Goal: Task Accomplishment & Management: Manage account settings

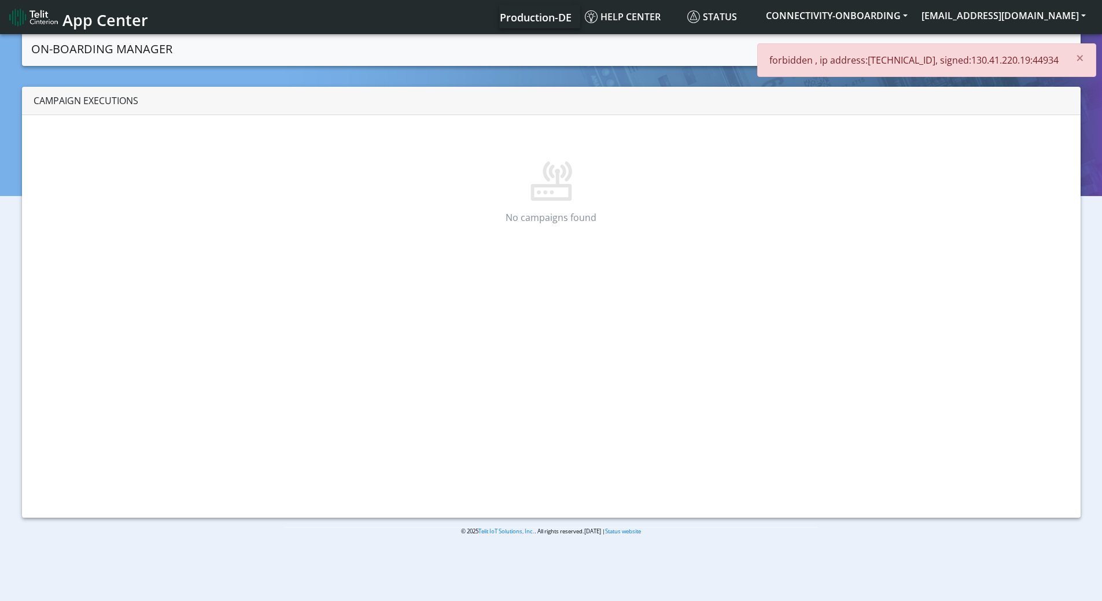
click at [1014, 3] on nav "App Center Production-DE Help center Status CONNECTIVITY-ONBOARDING cfir.zaksh@…" at bounding box center [551, 17] width 1102 height 34
click at [1014, 8] on button "[EMAIL_ADDRESS][DOMAIN_NAME]" at bounding box center [1004, 15] width 178 height 21
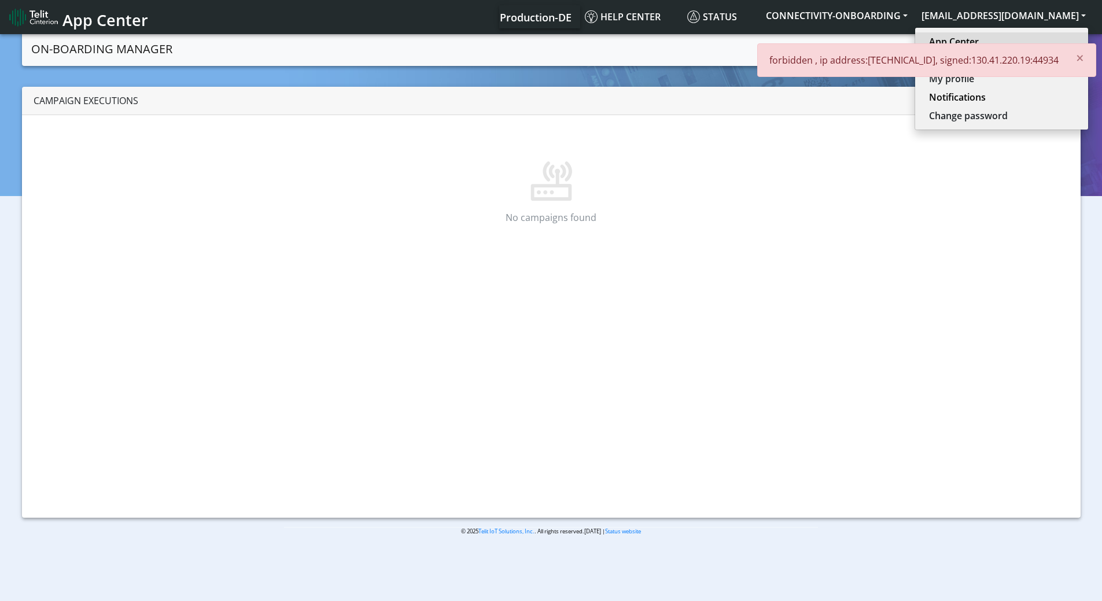
click at [1004, 40] on link "App Center" at bounding box center [1001, 42] width 145 height 14
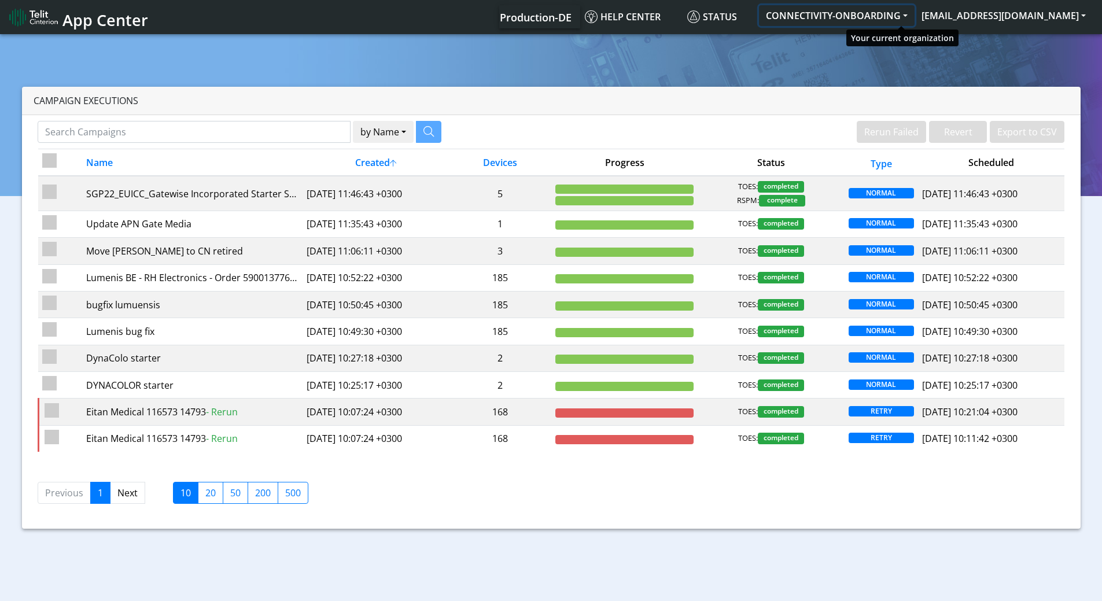
click at [856, 17] on button "CONNECTIVITY-ONBOARDING" at bounding box center [837, 15] width 156 height 21
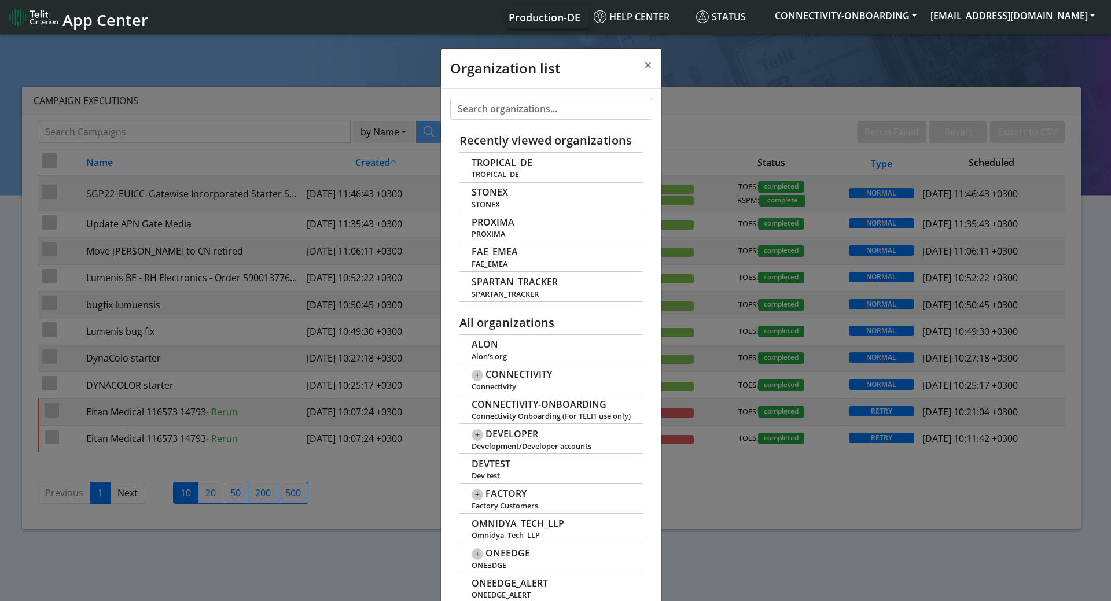
scroll to position [4, 0]
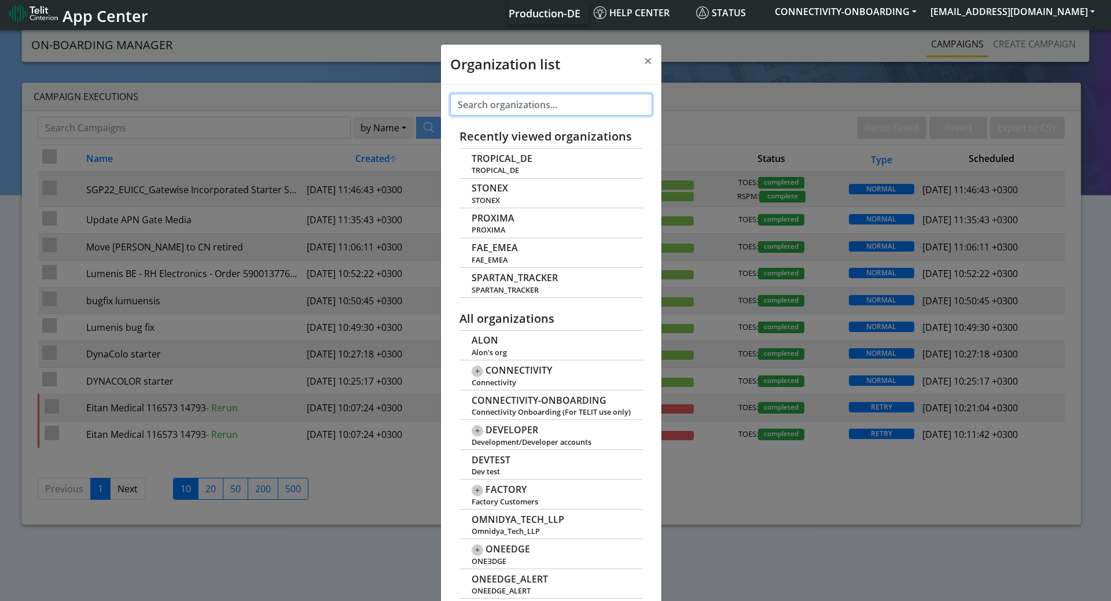
click at [520, 104] on input "text" at bounding box center [551, 105] width 202 height 22
paste input "89462008025000000062"
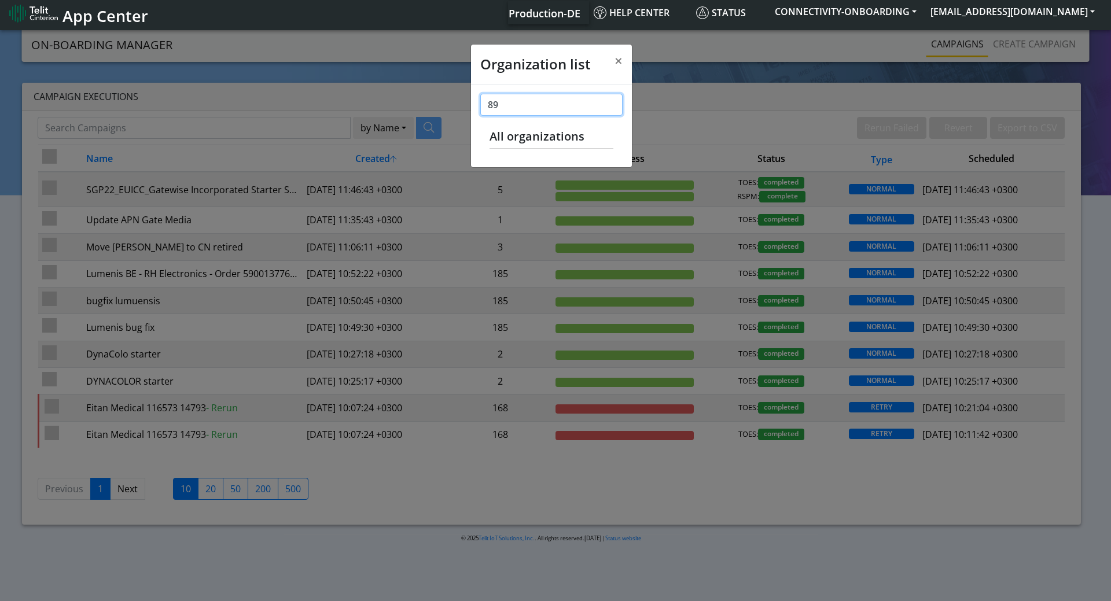
type input "8"
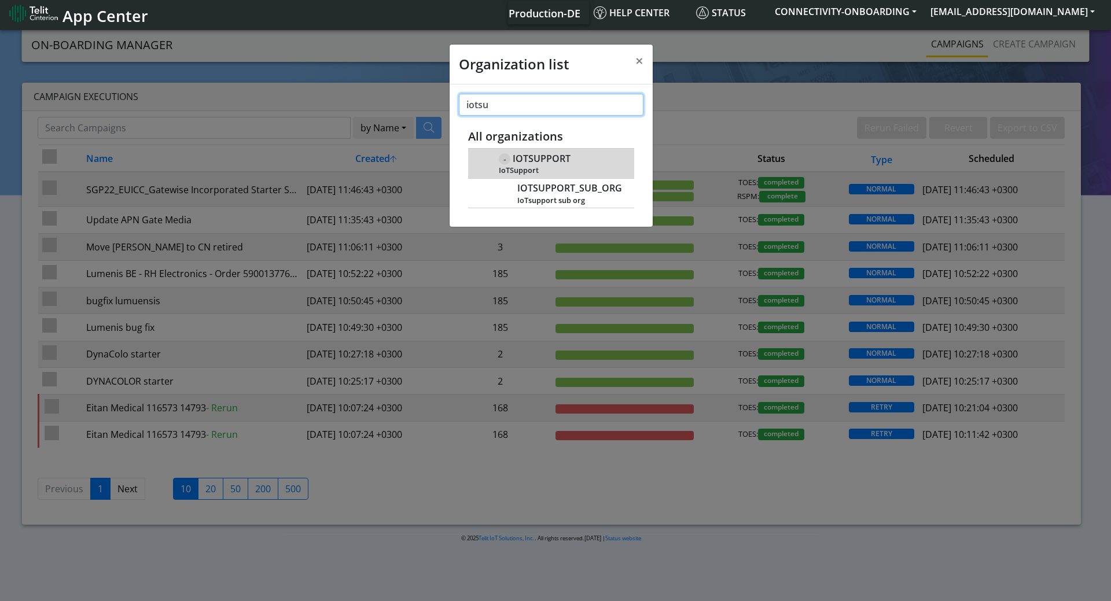
type input "iotsu"
click at [548, 159] on span "IOTSUPPORT" at bounding box center [542, 158] width 58 height 11
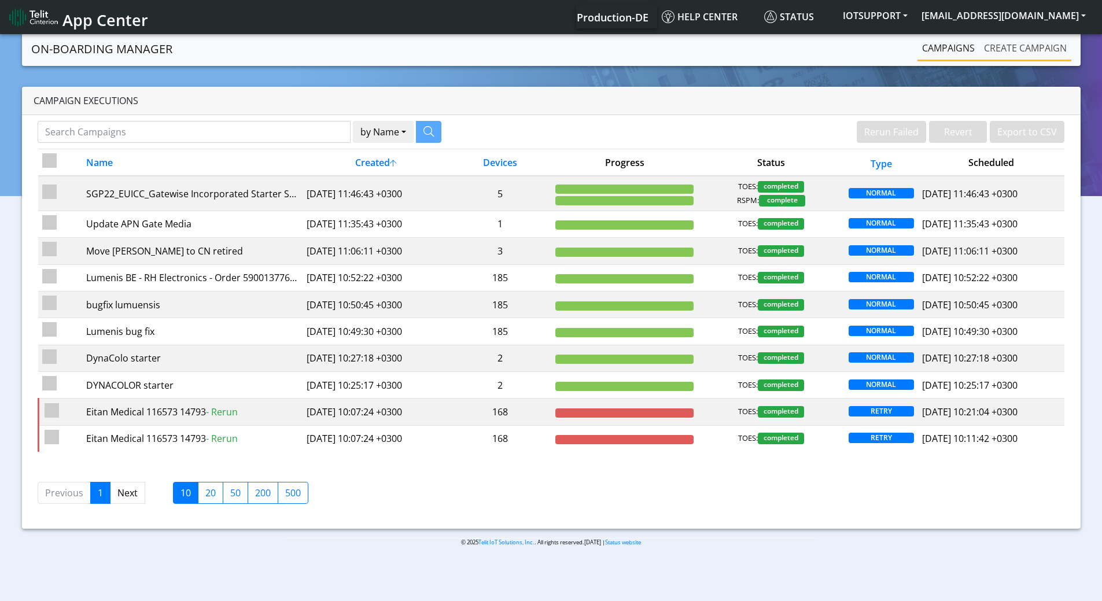
click at [1011, 50] on link "Create campaign" at bounding box center [1026, 47] width 92 height 23
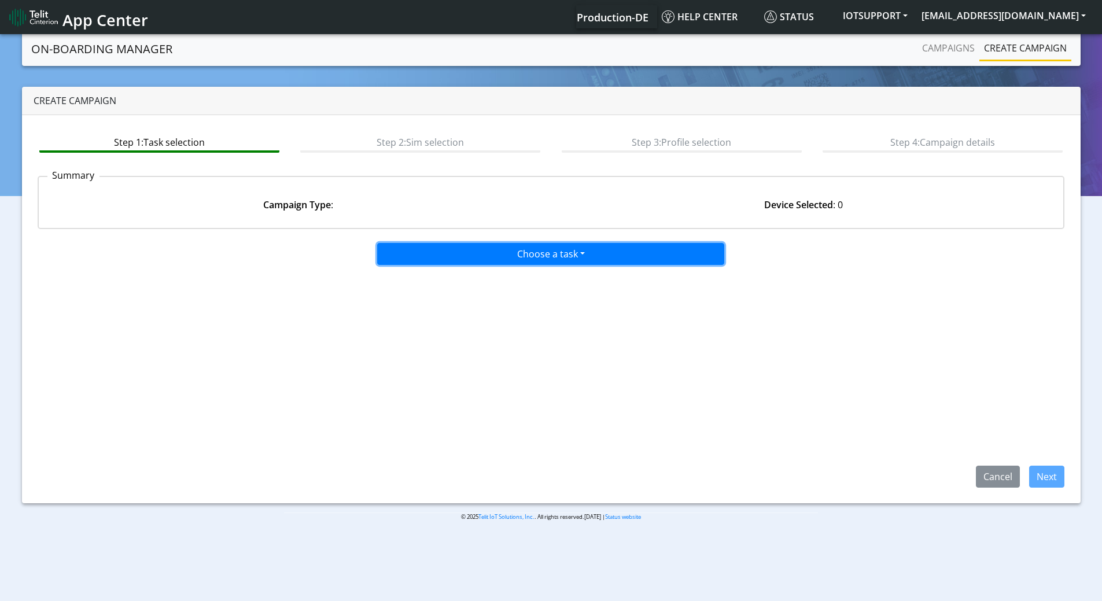
click at [539, 252] on button "Choose a task" at bounding box center [550, 254] width 347 height 22
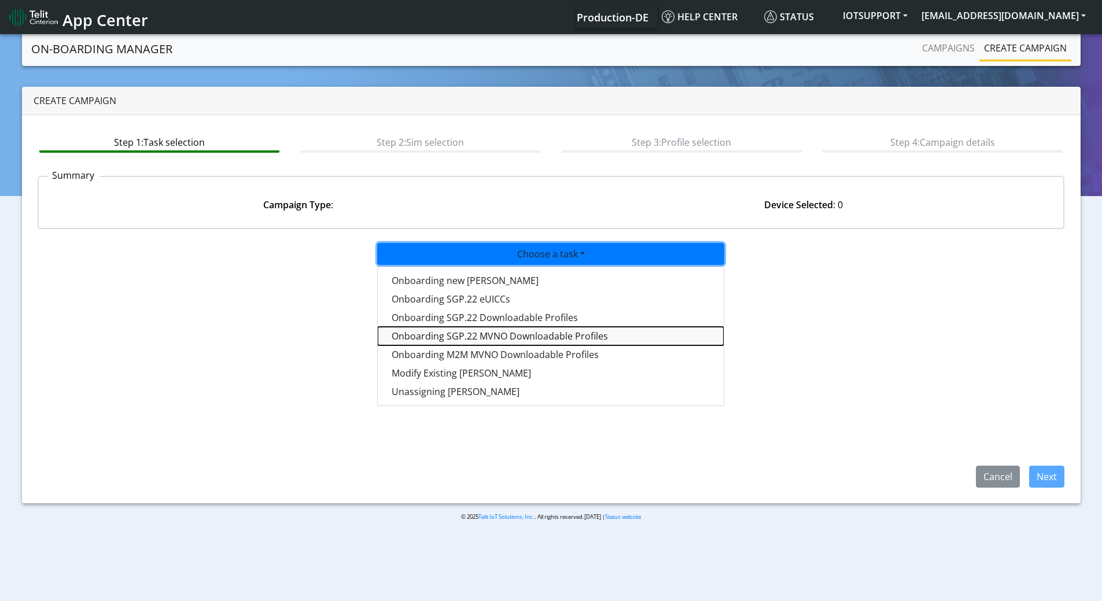
click at [528, 338] on tasksgp22mvnoprofile-dropdown "Onboarding SGP.22 MVNO Downloadable Profiles" at bounding box center [551, 336] width 346 height 19
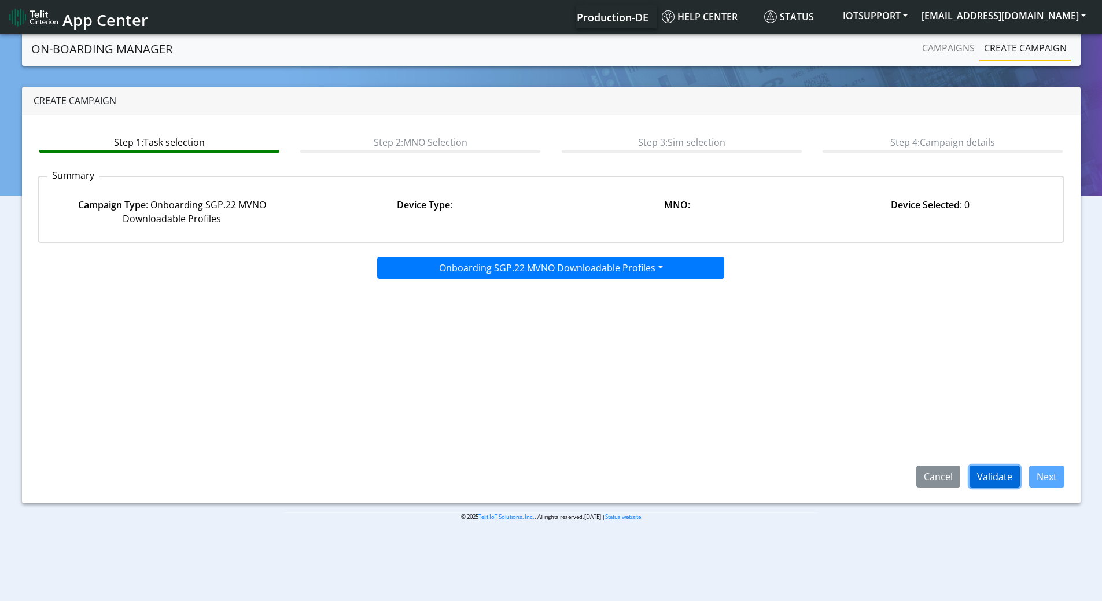
click at [997, 476] on button "Validate" at bounding box center [995, 477] width 50 height 22
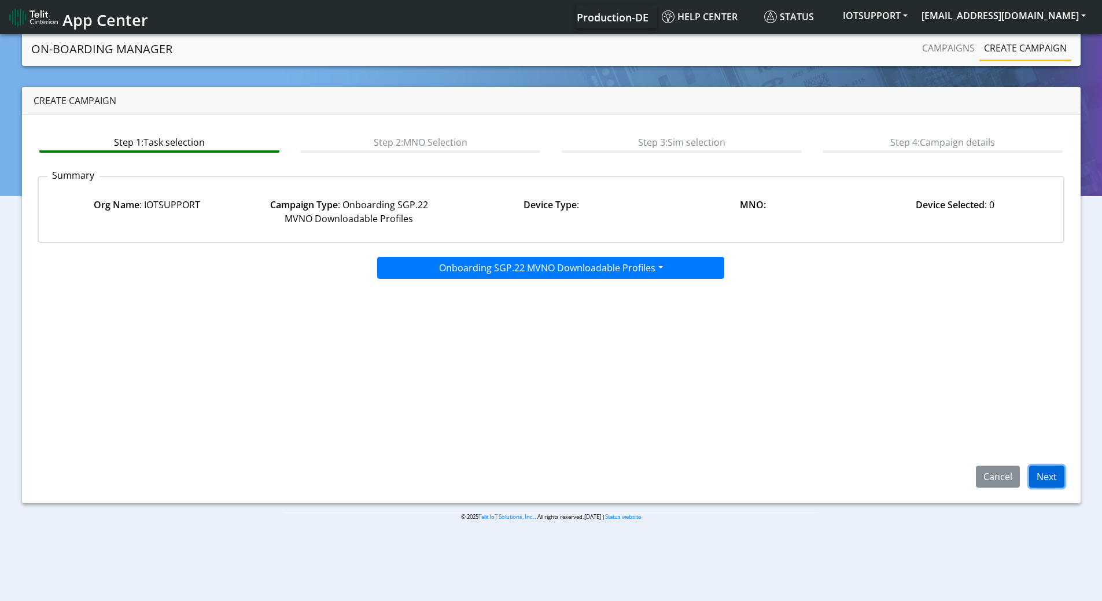
click at [1052, 476] on button "Next" at bounding box center [1046, 477] width 35 height 22
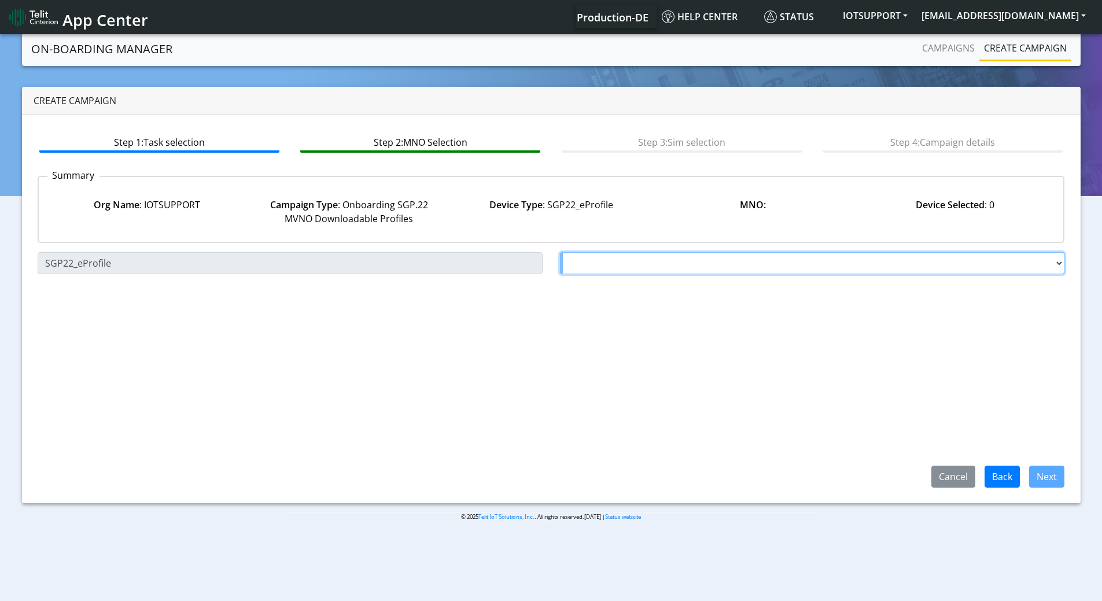
click at [613, 264] on select "Choose a MNO FutureProfile AT&T Wireless TELIT AT&T IOT GW Server NLT-Brazil AT…" at bounding box center [812, 263] width 505 height 22
select select "1.3.5.6.8"
click at [560, 252] on select "Choose a MNO FutureProfile AT&T Wireless TELIT AT&T IOT GW Server NLT-Brazil AT…" at bounding box center [812, 263] width 505 height 22
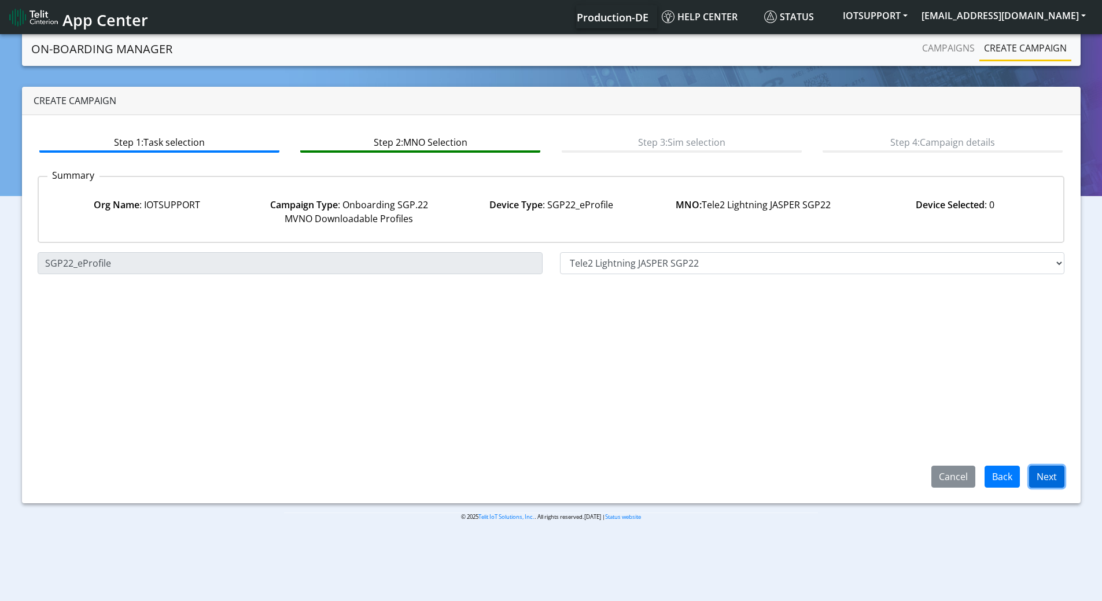
click at [1055, 474] on button "Next" at bounding box center [1046, 477] width 35 height 22
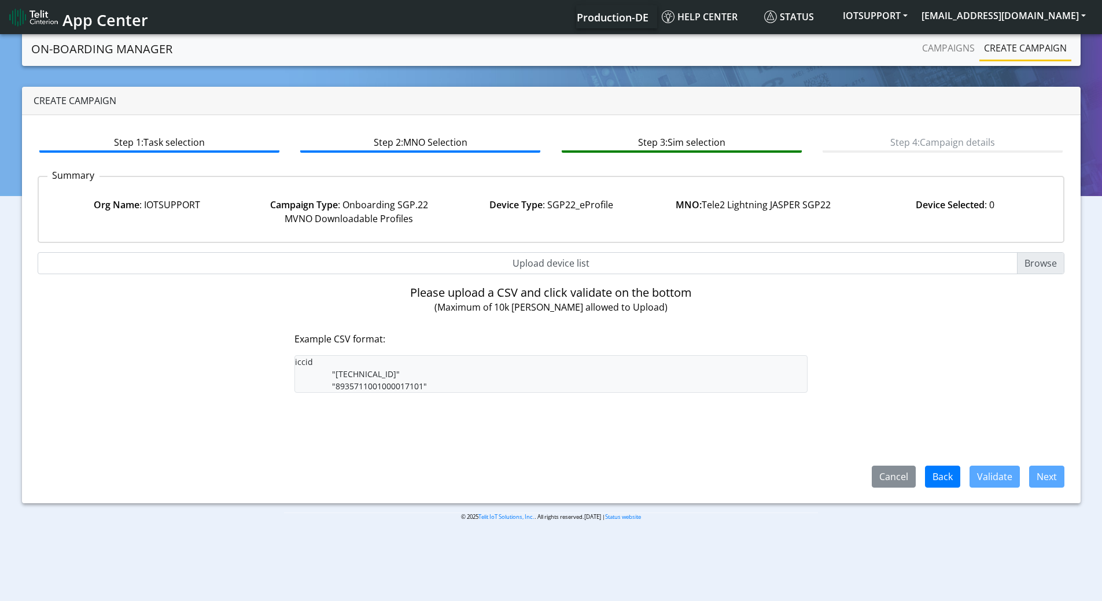
click at [1030, 267] on input "Upload device list" at bounding box center [552, 263] width 1028 height 22
type input "C:\fakepath\89462008025000000062_iot_support.csv"
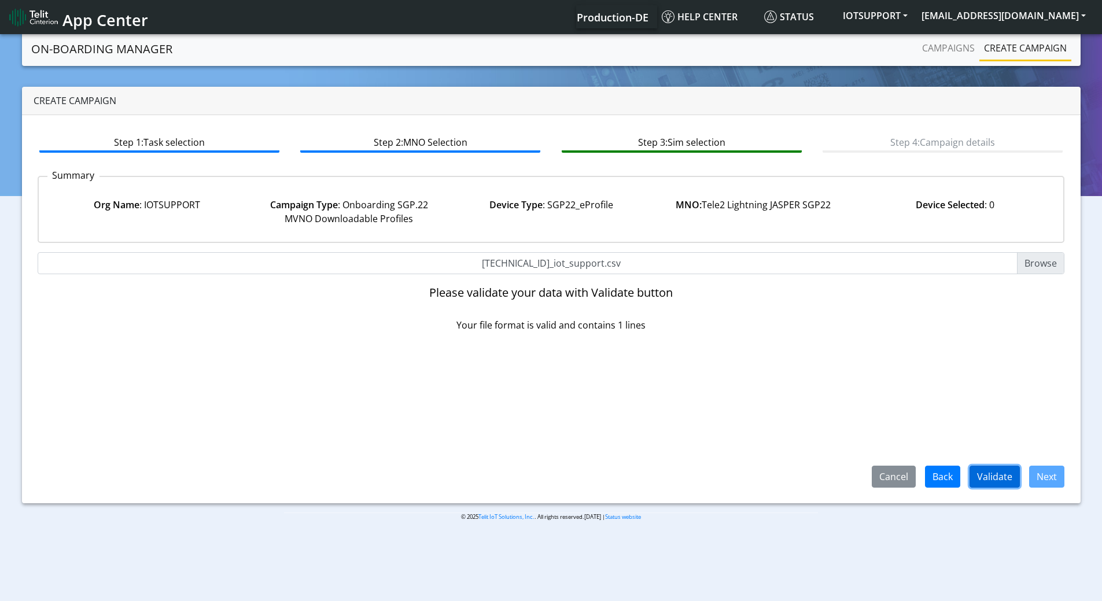
click at [989, 477] on button "Validate" at bounding box center [995, 477] width 50 height 22
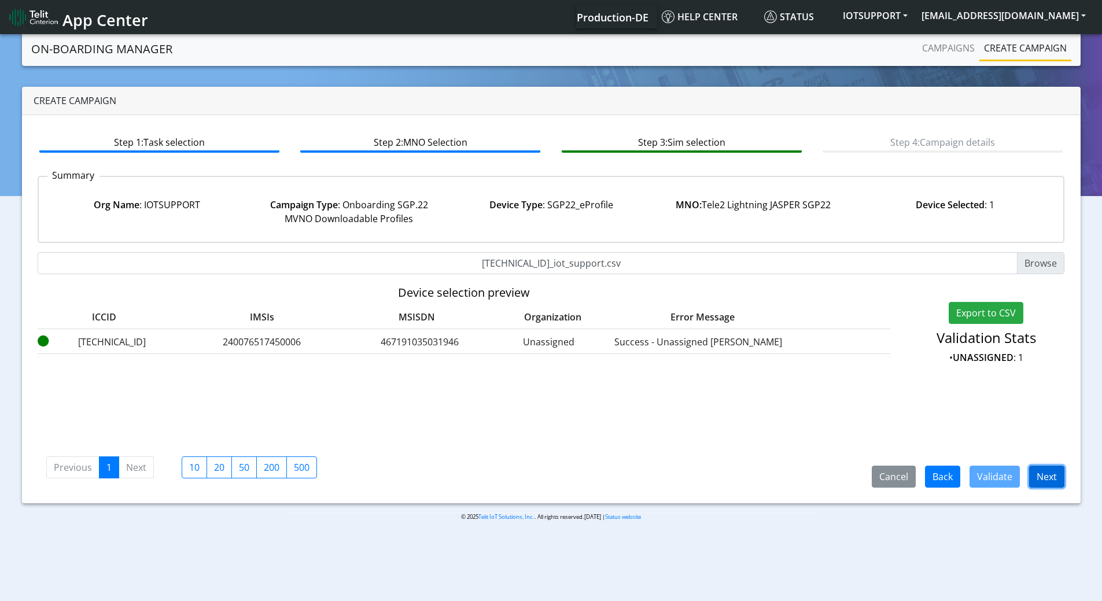
click at [1052, 476] on button "Next" at bounding box center [1046, 477] width 35 height 22
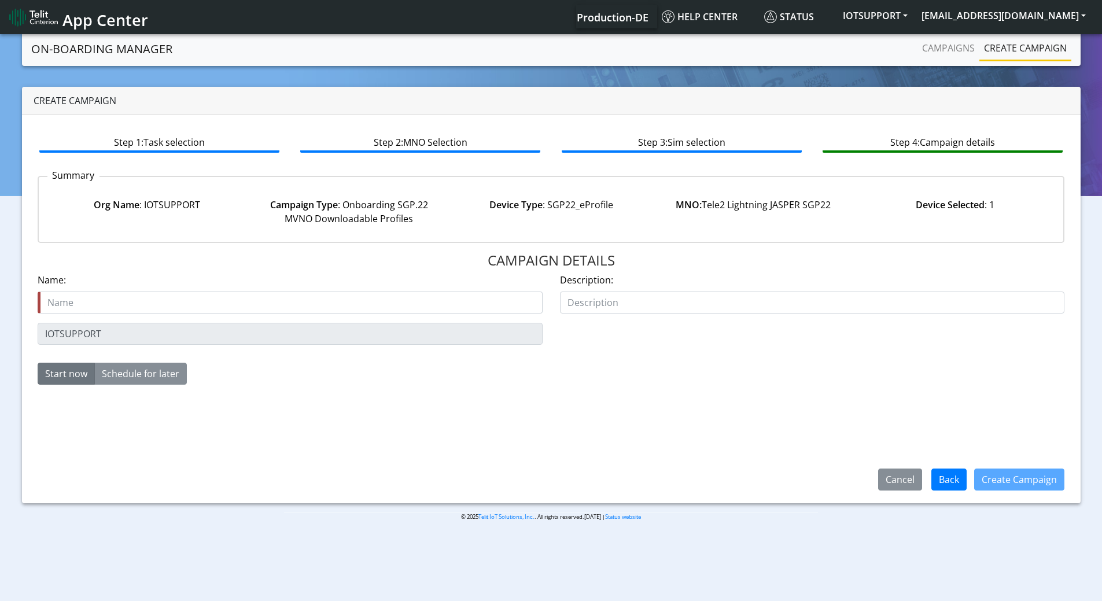
click at [216, 296] on input "text" at bounding box center [290, 303] width 505 height 22
click at [215, 311] on input "text" at bounding box center [290, 303] width 505 height 22
drag, startPoint x: 137, startPoint y: 319, endPoint x: -121, endPoint y: 338, distance: 258.7
click at [0, 338] on html "App Center Production-DE Help center Status IOTSUPPORT cfir.zaksh@telit.com :" at bounding box center [551, 300] width 1102 height 601
type input "89462008025000000062_iot_support"
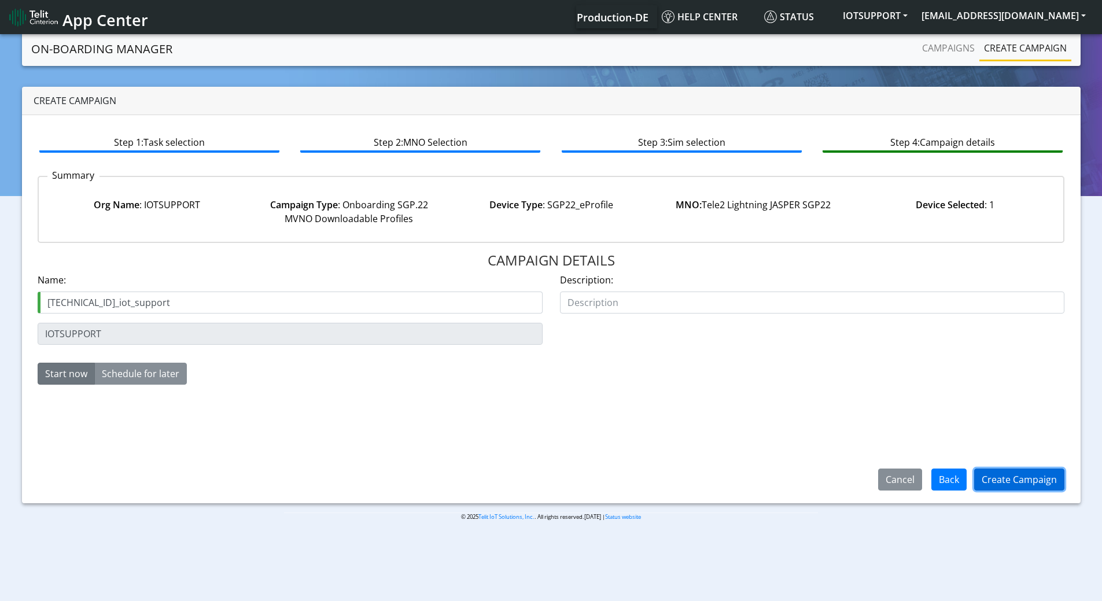
click at [1036, 477] on button "Create Campaign" at bounding box center [1019, 480] width 90 height 22
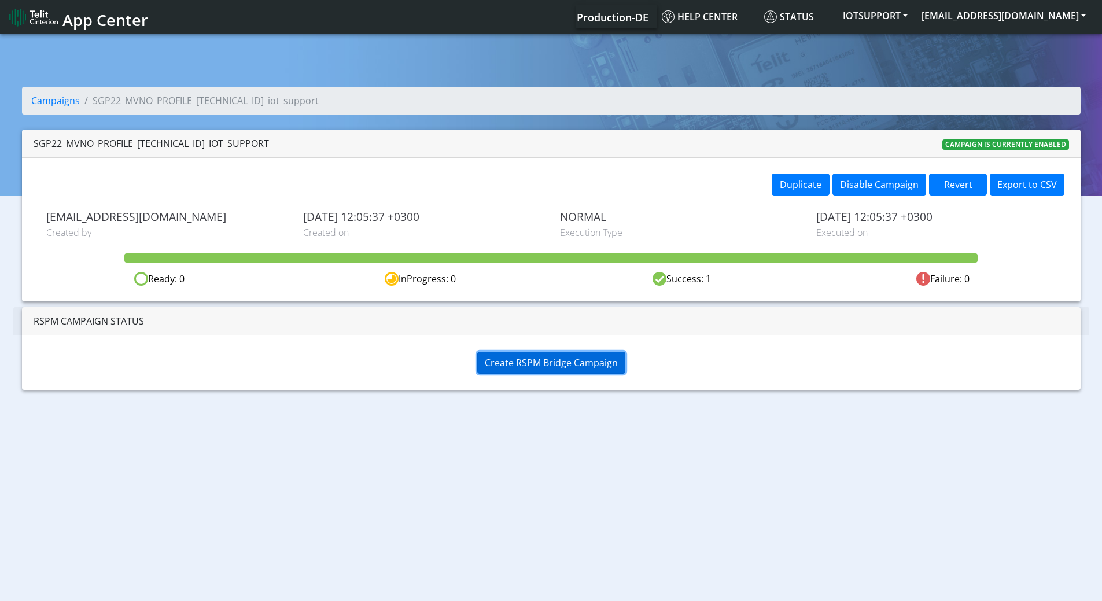
click at [528, 364] on span "Create RSPM Bridge Campaign" at bounding box center [551, 362] width 133 height 13
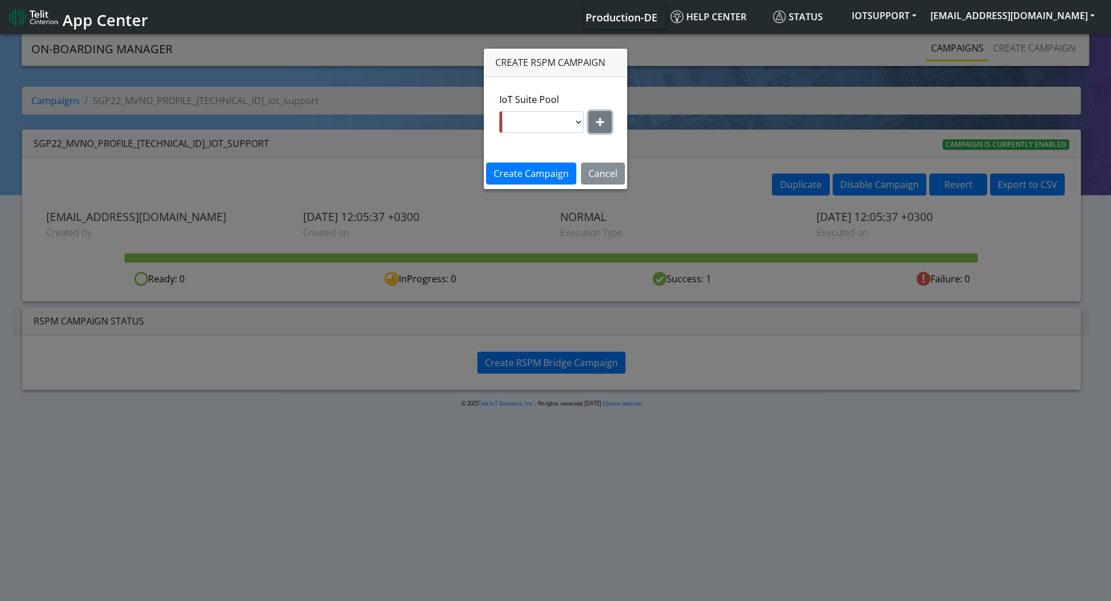
click at [599, 119] on icon "button" at bounding box center [600, 121] width 8 height 9
click at [594, 122] on select "nxt17.ue s.test nxt17.net nxt20.net nxt20b.net nxt20c.net nxt20p.net nxt20v.net…" at bounding box center [555, 122] width 111 height 22
select select "41bc5ce0-bad7-11ea-a60a-001f6fe892bc"
click at [500, 111] on select "nxt17.ue s.test nxt17.net nxt20.net nxt20b.net nxt20c.net nxt20p.net nxt20v.net…" at bounding box center [555, 122] width 111 height 22
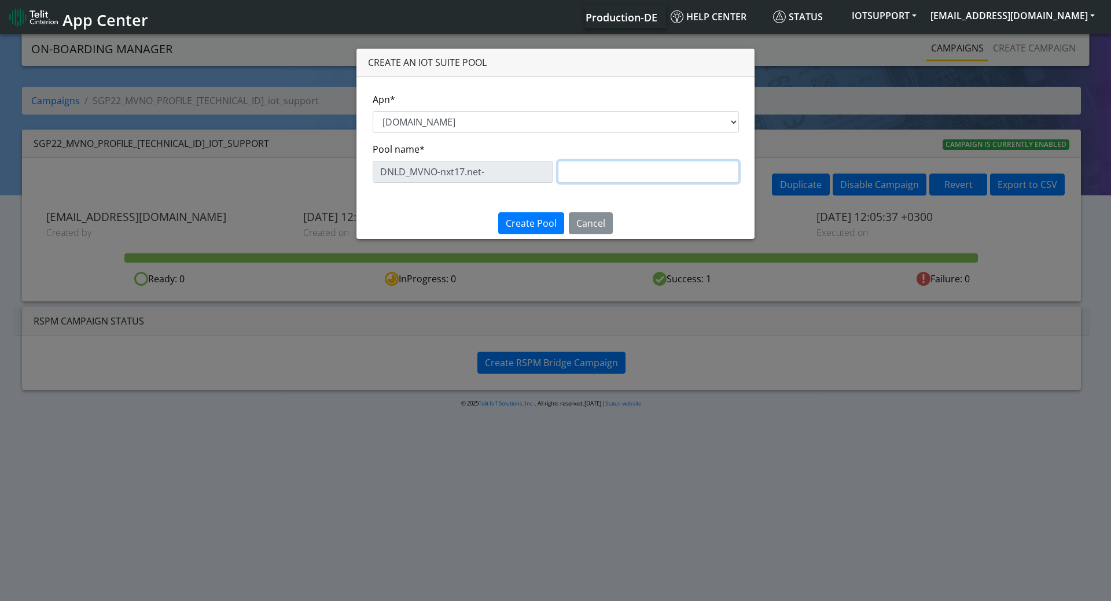
click at [577, 175] on input "text" at bounding box center [648, 172] width 181 height 22
type input "IOTS_T2"
click at [540, 224] on span "Create Pool" at bounding box center [531, 223] width 51 height 13
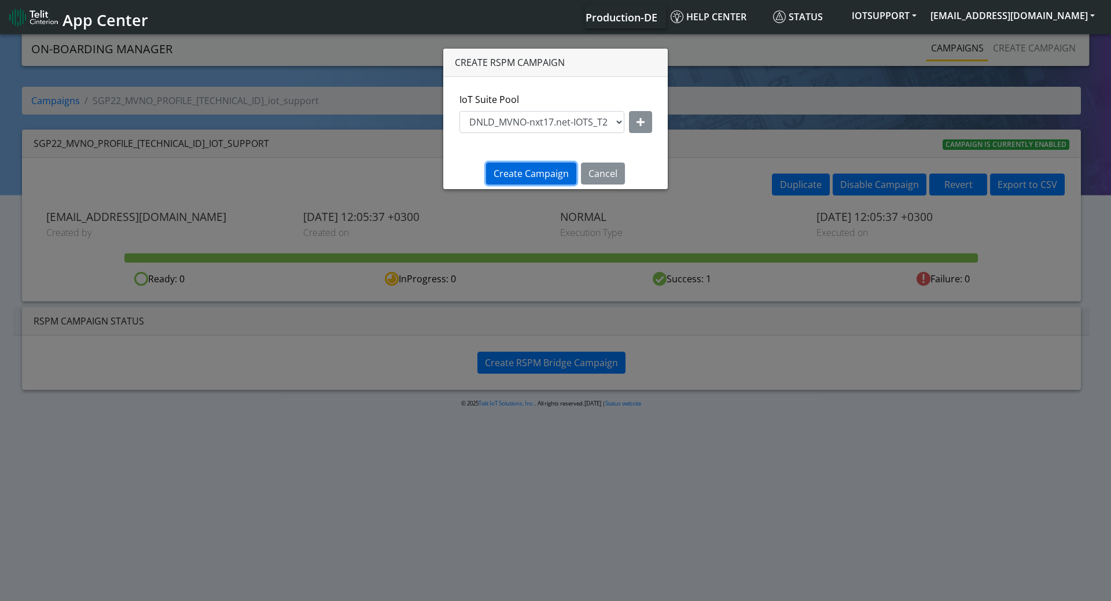
click at [540, 168] on span "Create Campaign" at bounding box center [531, 173] width 75 height 13
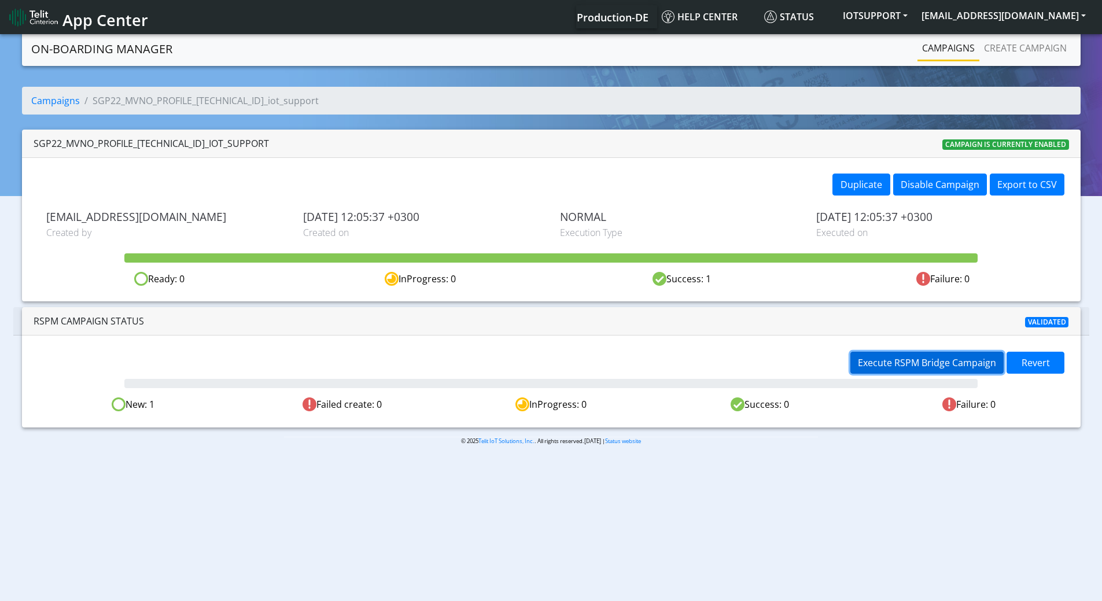
click at [930, 364] on span "Execute RSPM Bridge Campaign" at bounding box center [927, 362] width 138 height 13
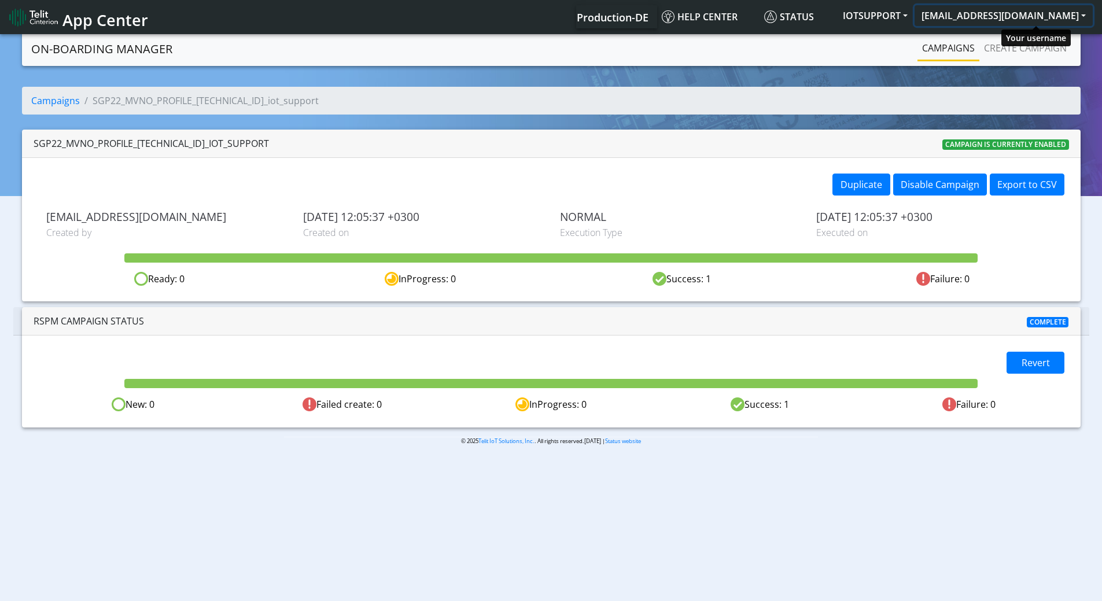
click at [1020, 20] on button "[EMAIL_ADDRESS][DOMAIN_NAME]" at bounding box center [1004, 15] width 178 height 21
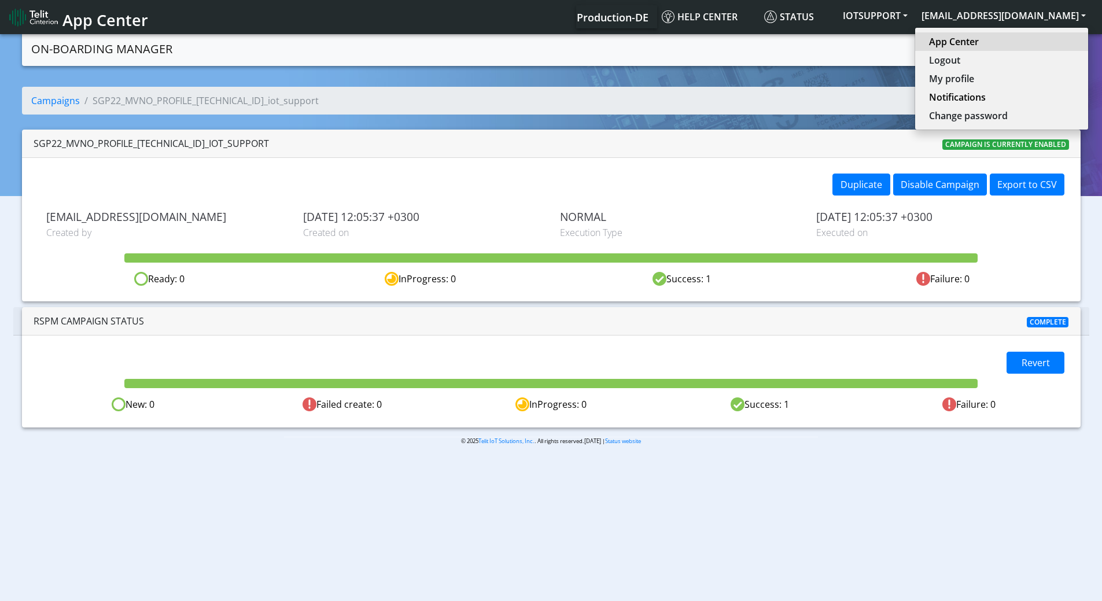
click at [1007, 37] on link "App Center" at bounding box center [1001, 42] width 145 height 14
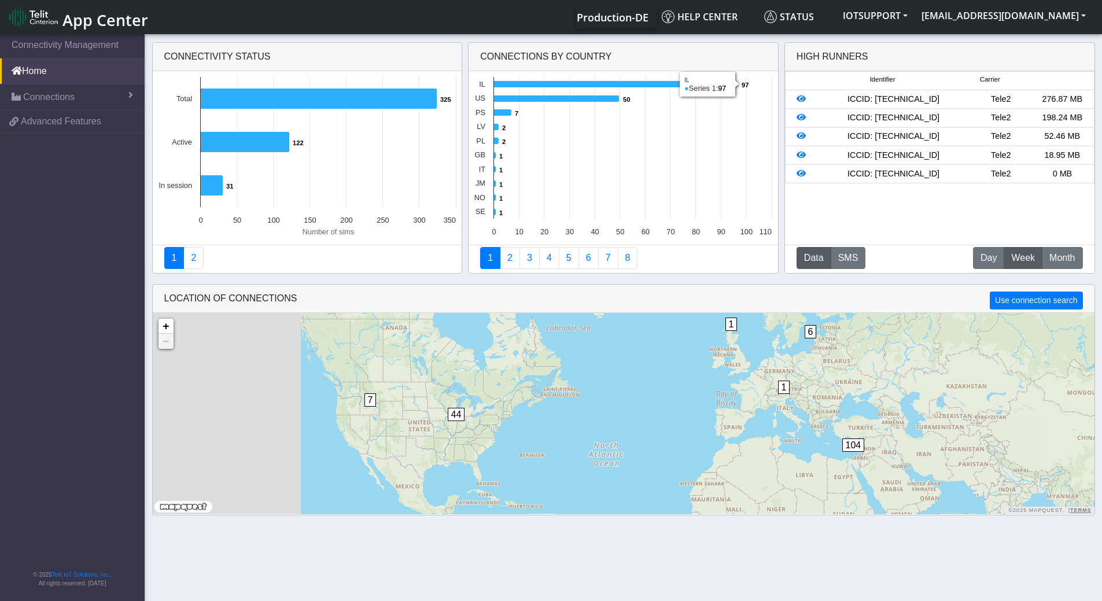
click at [649, 21] on span "Production-DE" at bounding box center [613, 17] width 72 height 14
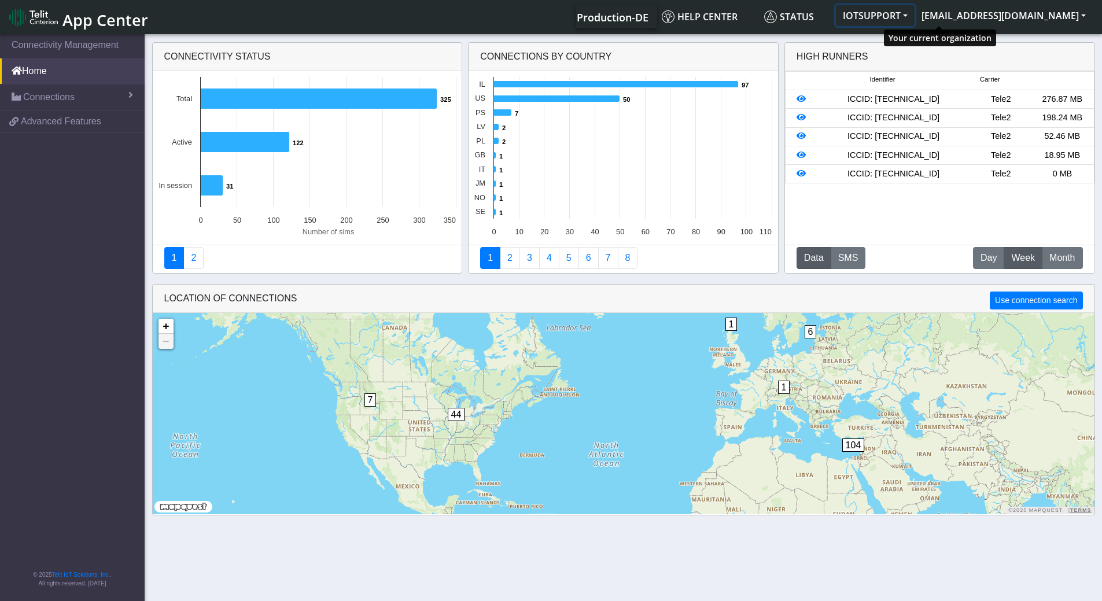
click at [915, 12] on button "IOTSUPPORT" at bounding box center [875, 15] width 79 height 21
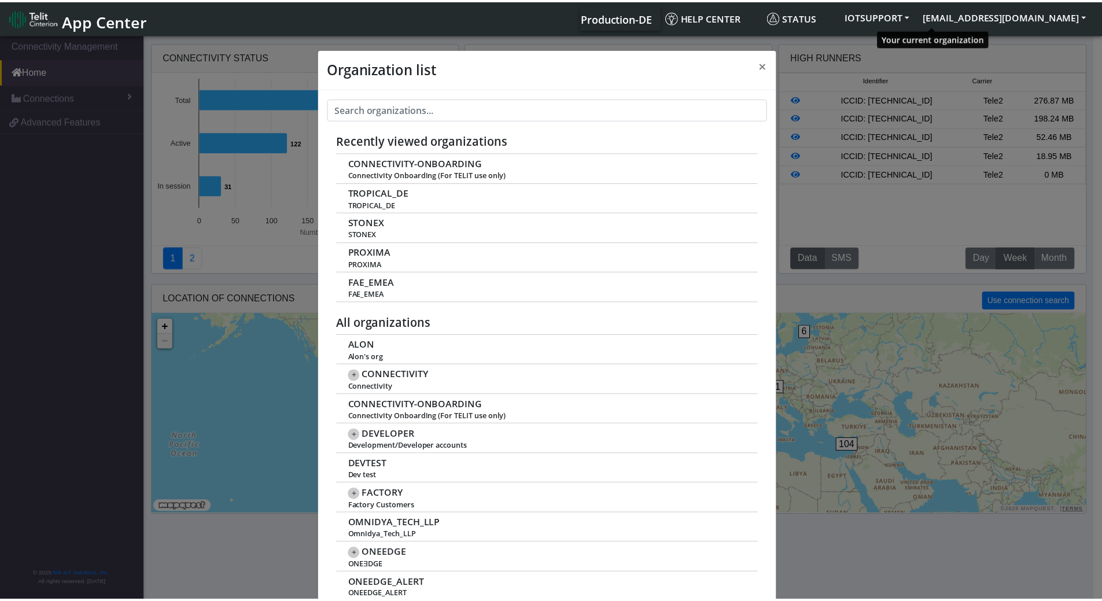
scroll to position [4, 0]
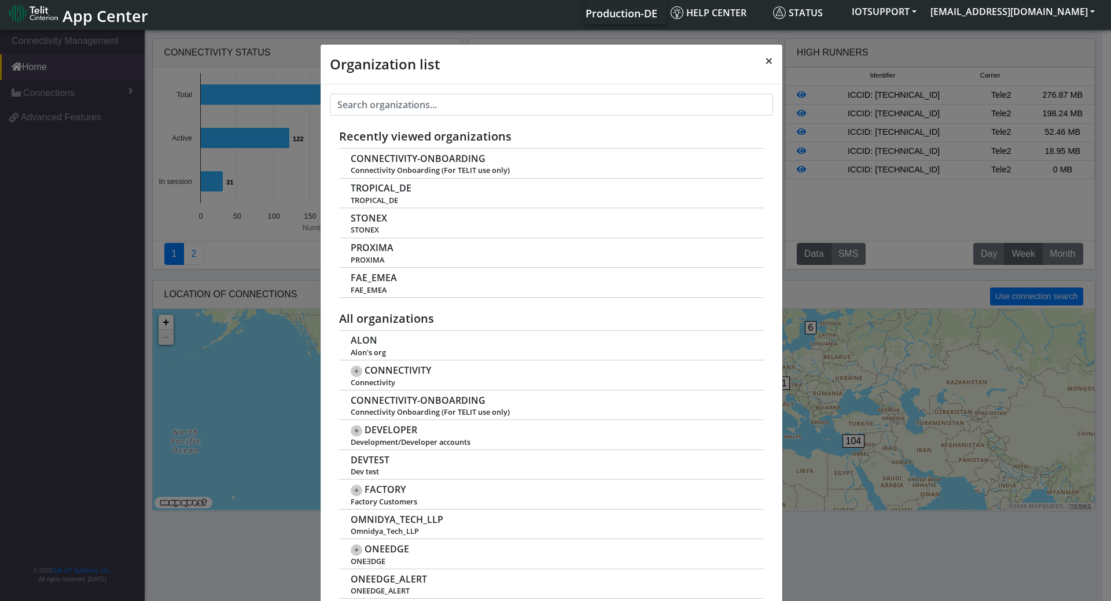
click at [765, 57] on span "×" at bounding box center [769, 60] width 8 height 19
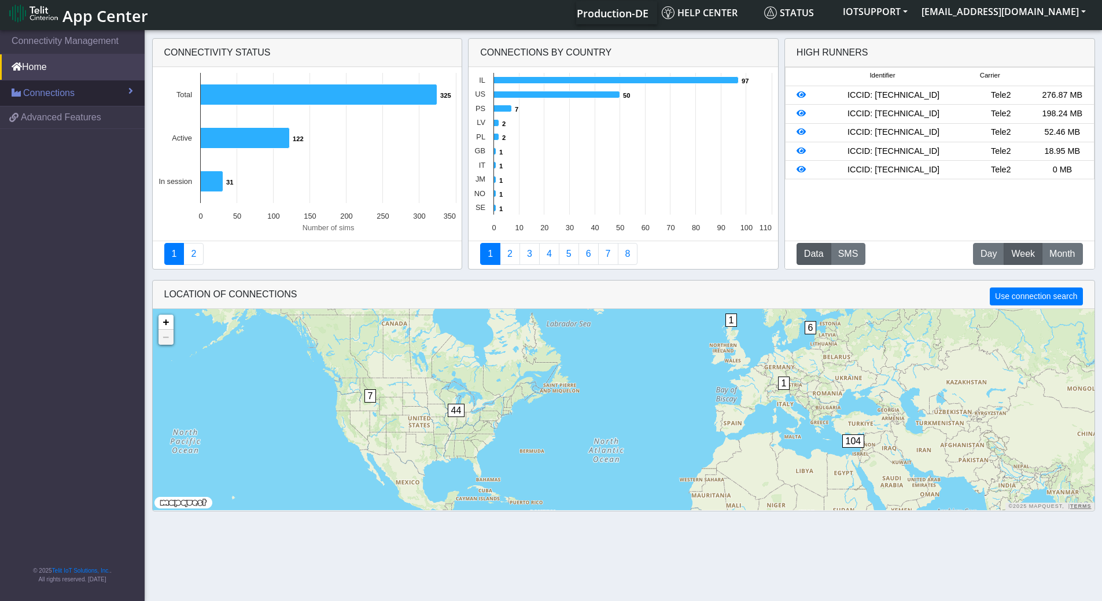
click at [62, 92] on span "Connections" at bounding box center [48, 93] width 51 height 14
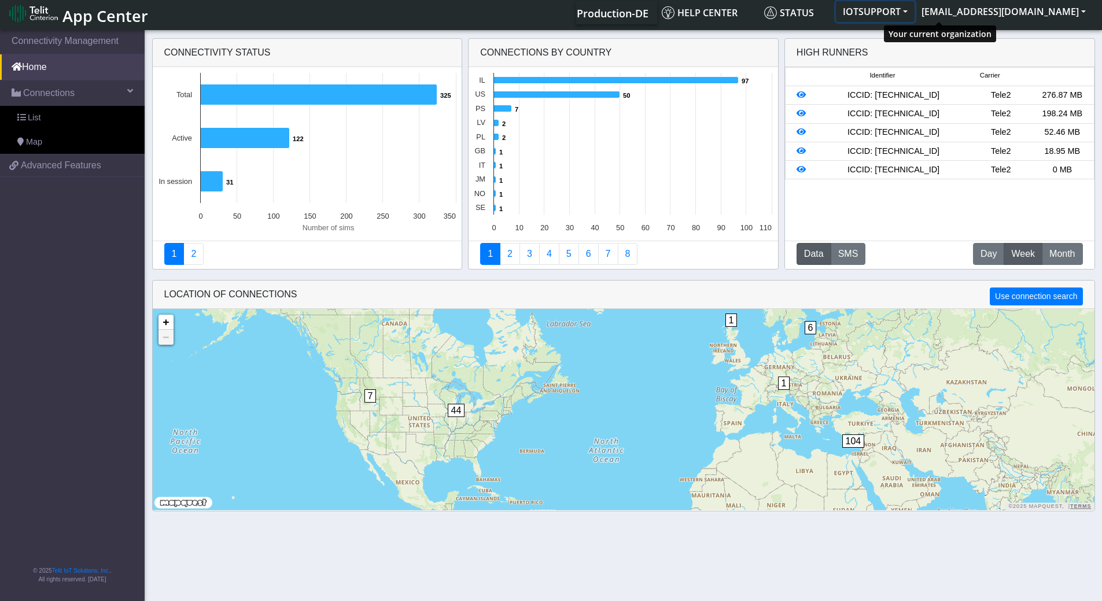
click at [915, 6] on button "IOTSUPPORT" at bounding box center [875, 11] width 79 height 21
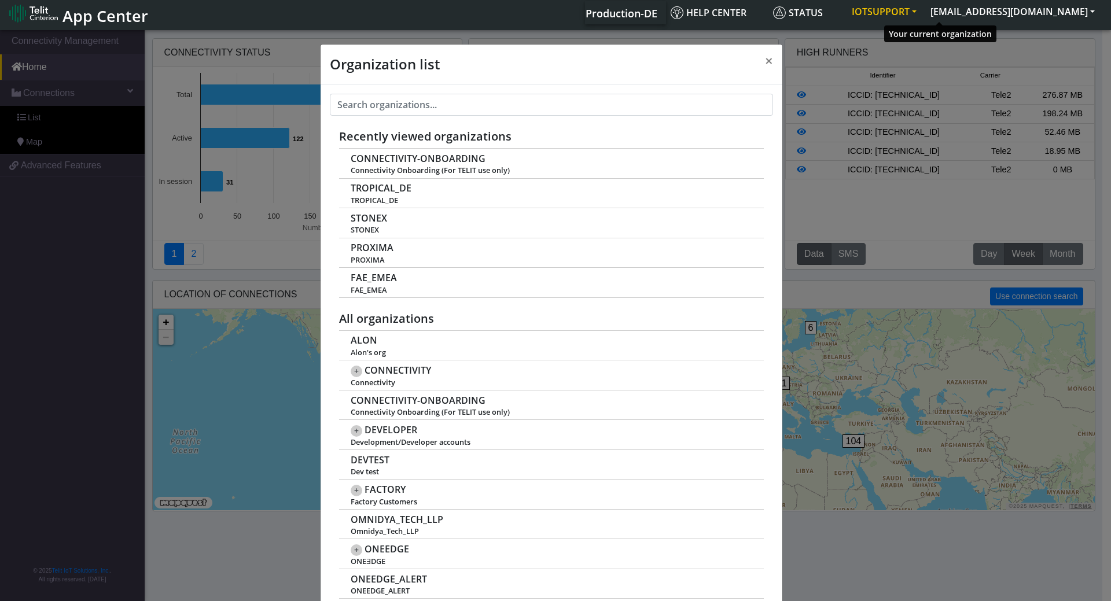
click at [923, 6] on button "IOTSUPPORT" at bounding box center [884, 11] width 79 height 21
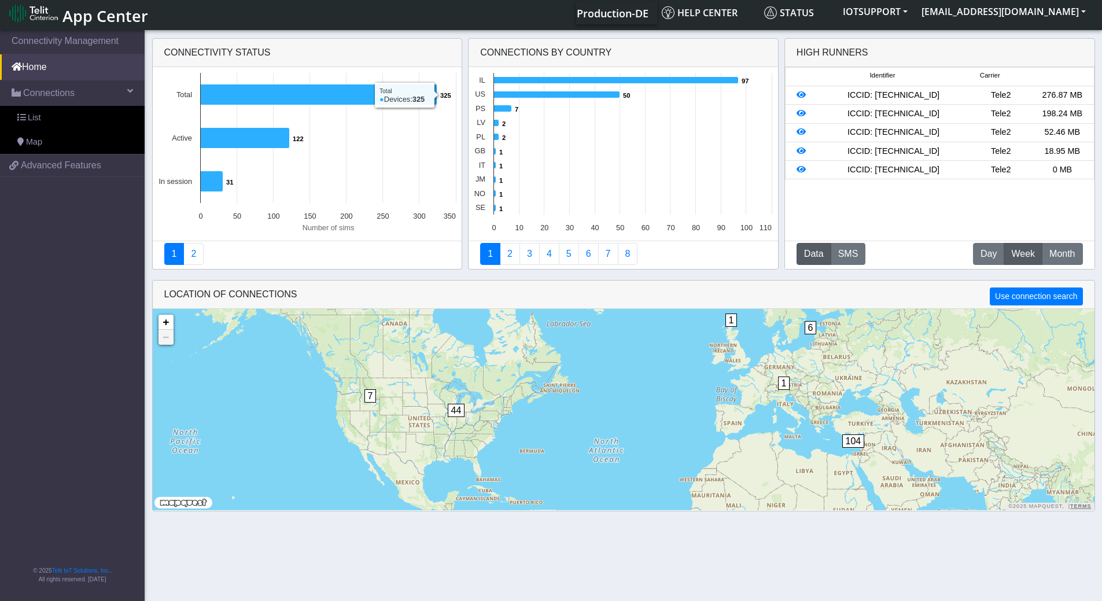
click at [27, 184] on nav "Connectivity Management Home Connections List Map 31a77ee2991312d939b66b6b6eb3d…" at bounding box center [72, 314] width 145 height 573
click at [40, 166] on span "Advanced Features" at bounding box center [61, 166] width 80 height 14
click at [995, 8] on button "[EMAIL_ADDRESS][DOMAIN_NAME]" at bounding box center [1004, 11] width 178 height 21
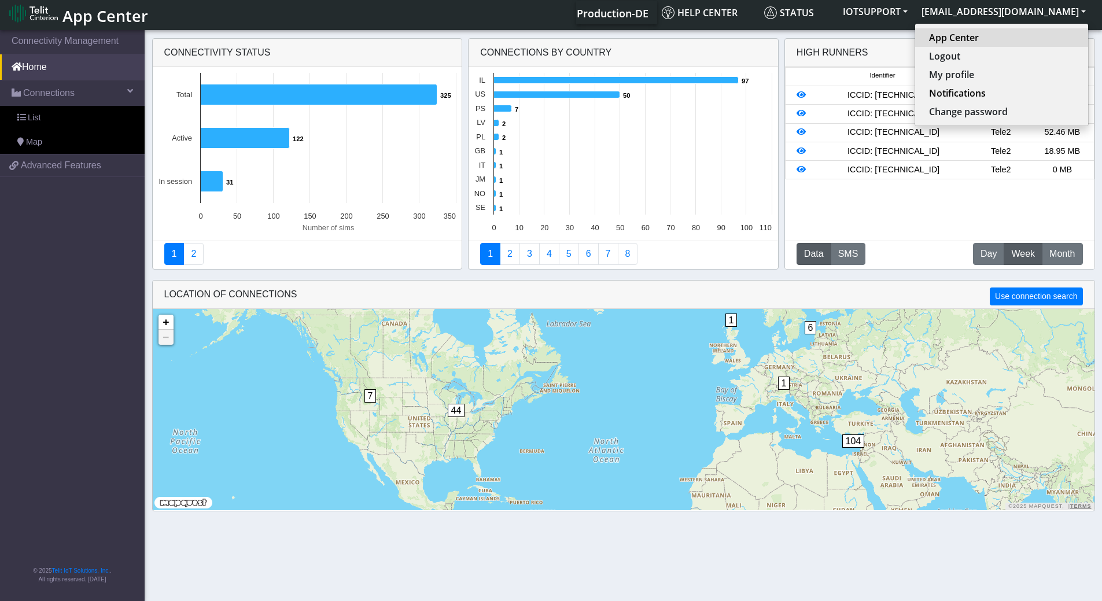
click at [997, 40] on link "App Center" at bounding box center [1001, 38] width 145 height 14
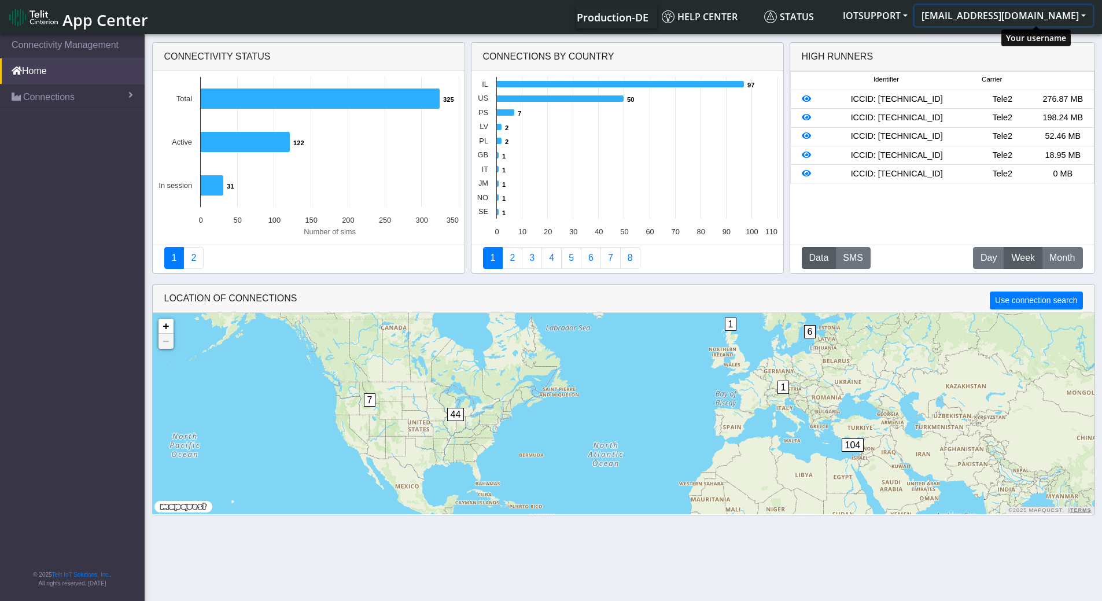
click at [1033, 17] on button "[EMAIL_ADDRESS][DOMAIN_NAME]" at bounding box center [1004, 15] width 178 height 21
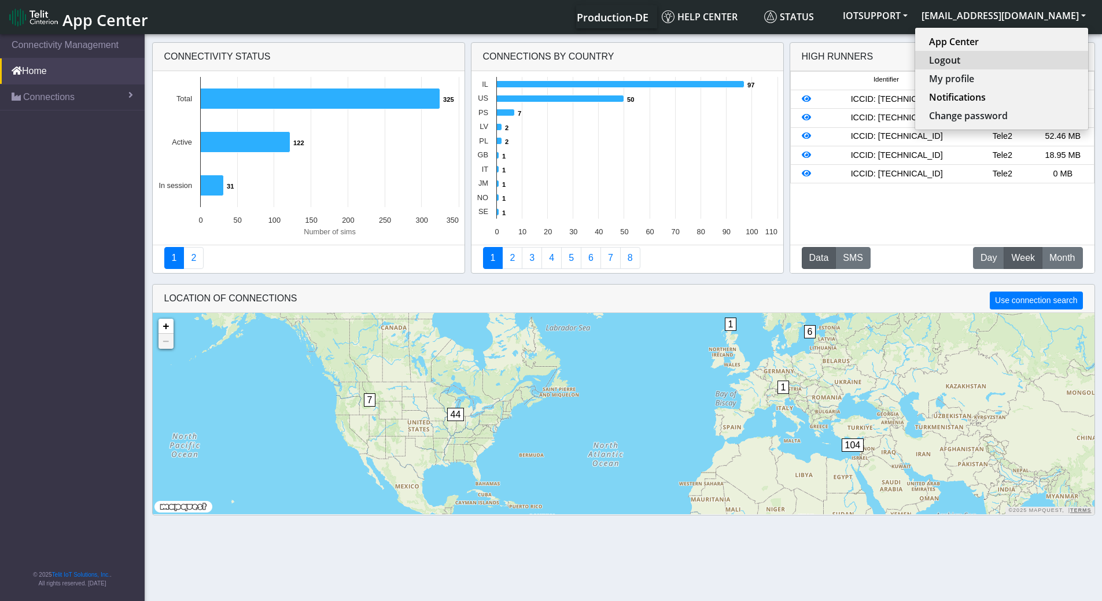
click at [1012, 61] on button "Logout" at bounding box center [1001, 60] width 173 height 19
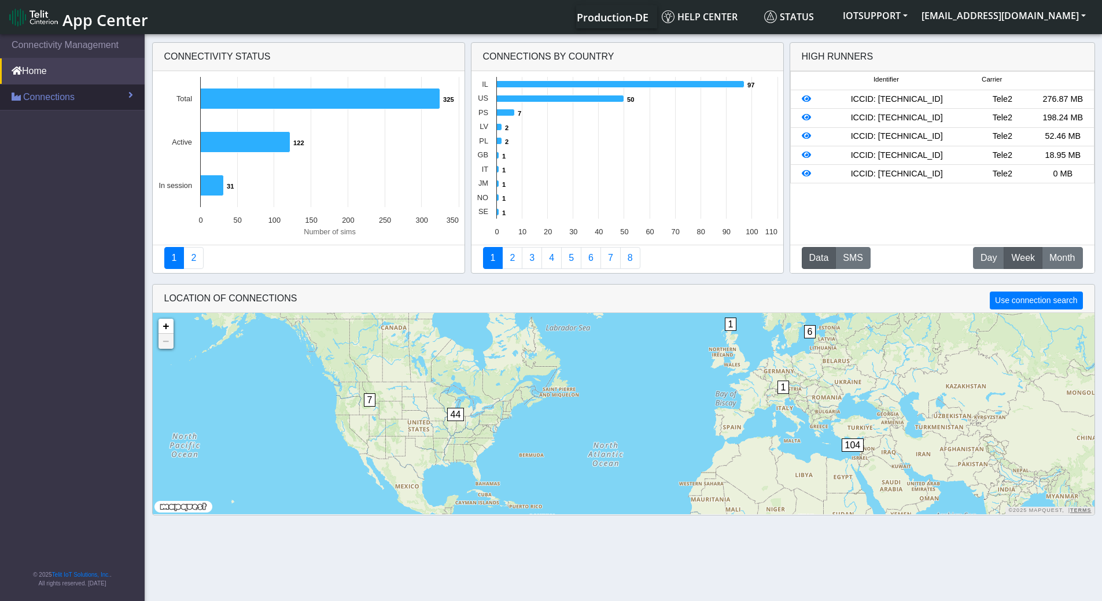
click at [42, 95] on span "Connections" at bounding box center [48, 97] width 51 height 14
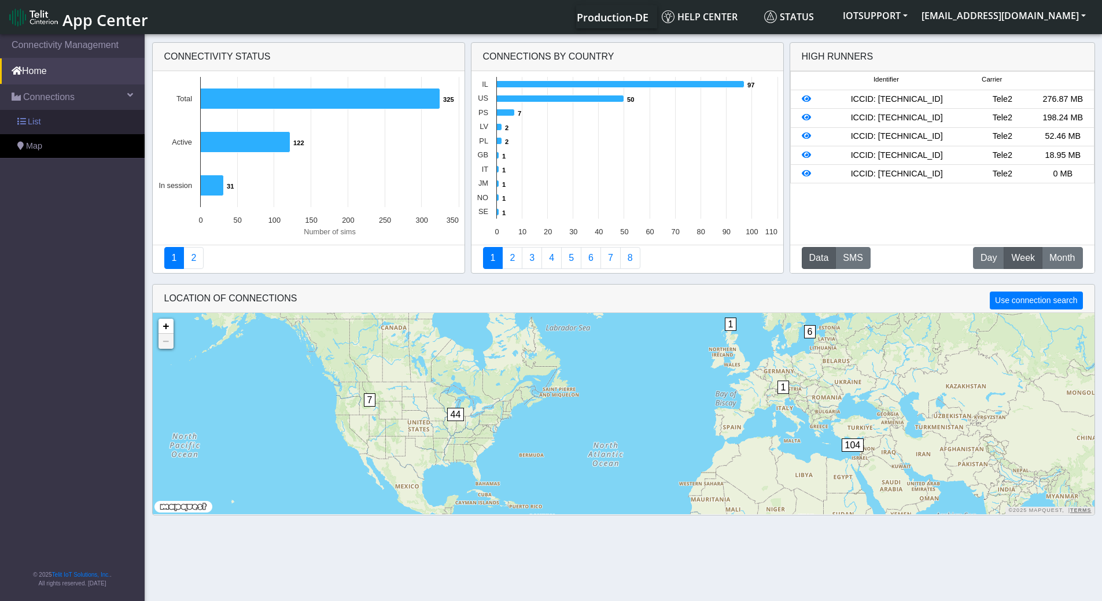
click at [35, 120] on span "List" at bounding box center [34, 122] width 13 height 13
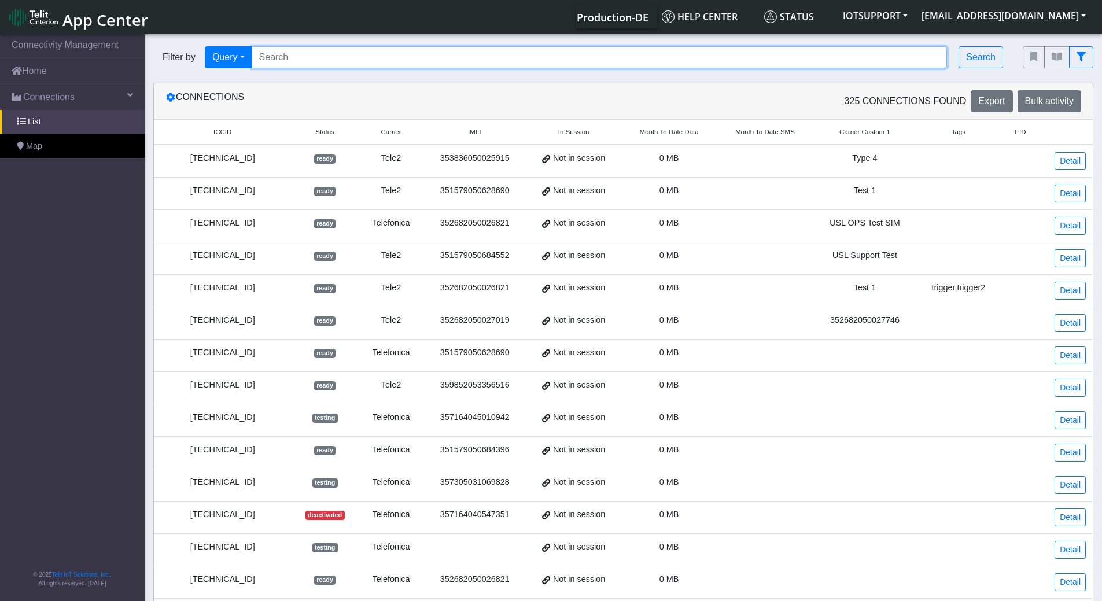
click at [305, 63] on input "Search..." at bounding box center [600, 57] width 696 height 22
paste input "89358152000000843419"
type input "89358152000000843419"
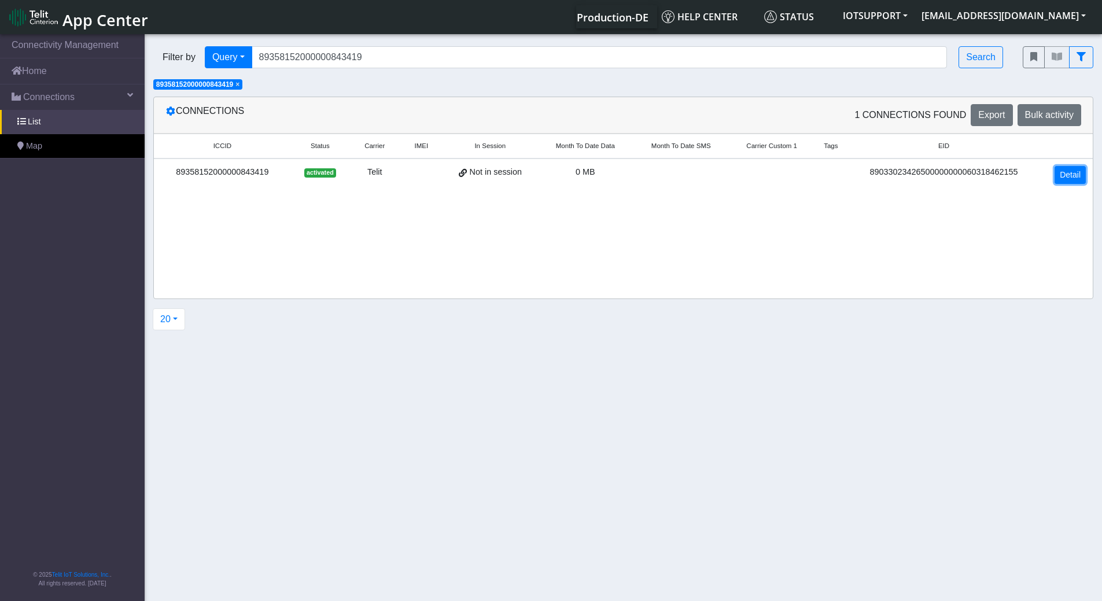
click at [1066, 174] on link "Detail" at bounding box center [1070, 175] width 31 height 18
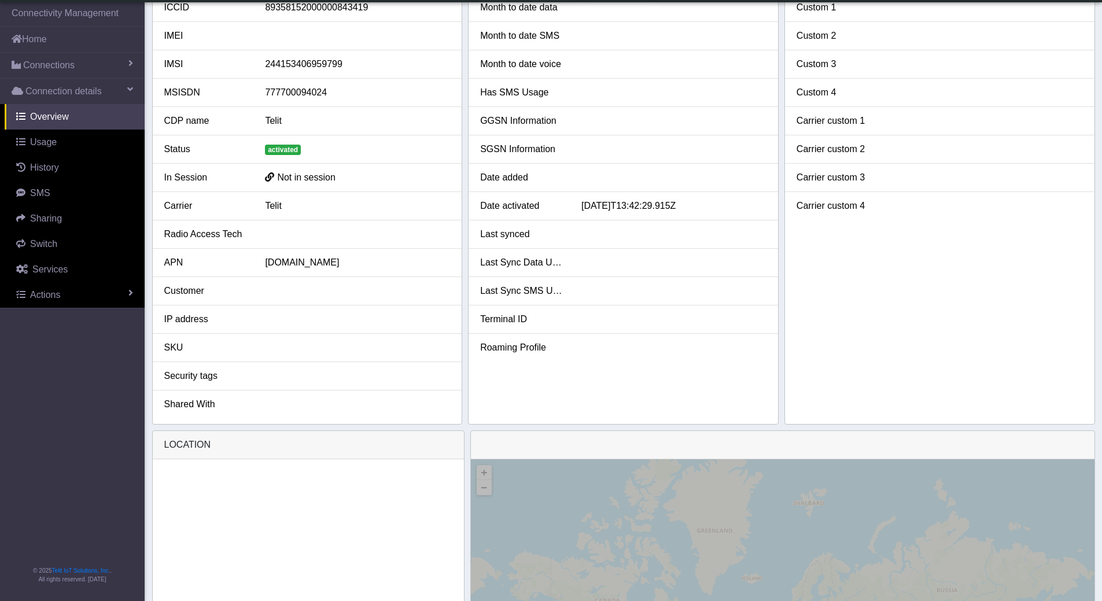
scroll to position [58, 0]
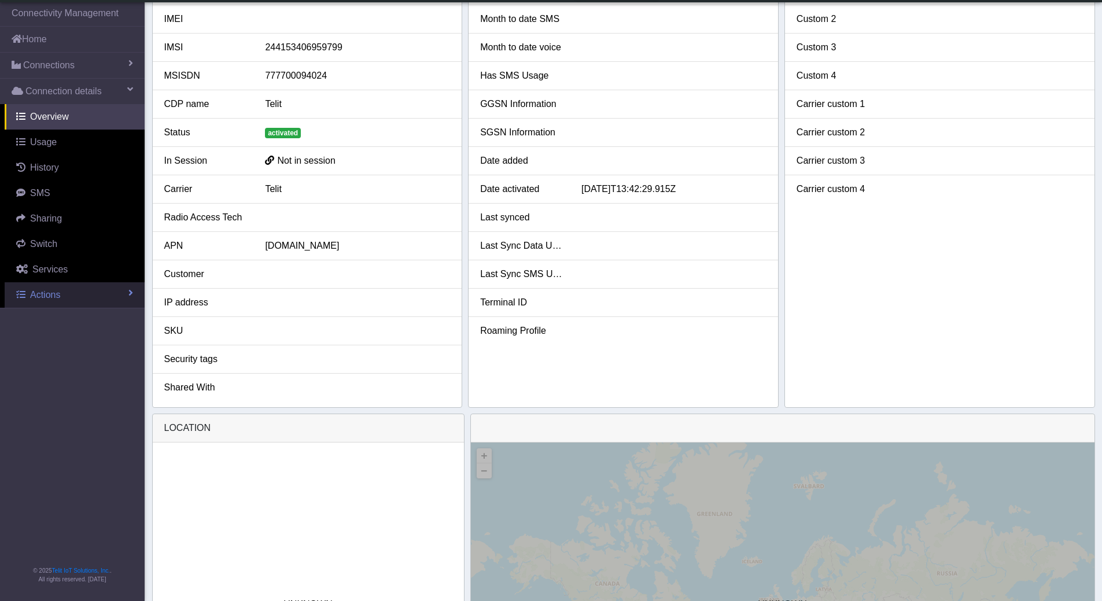
click at [45, 300] on span "Actions" at bounding box center [45, 295] width 30 height 10
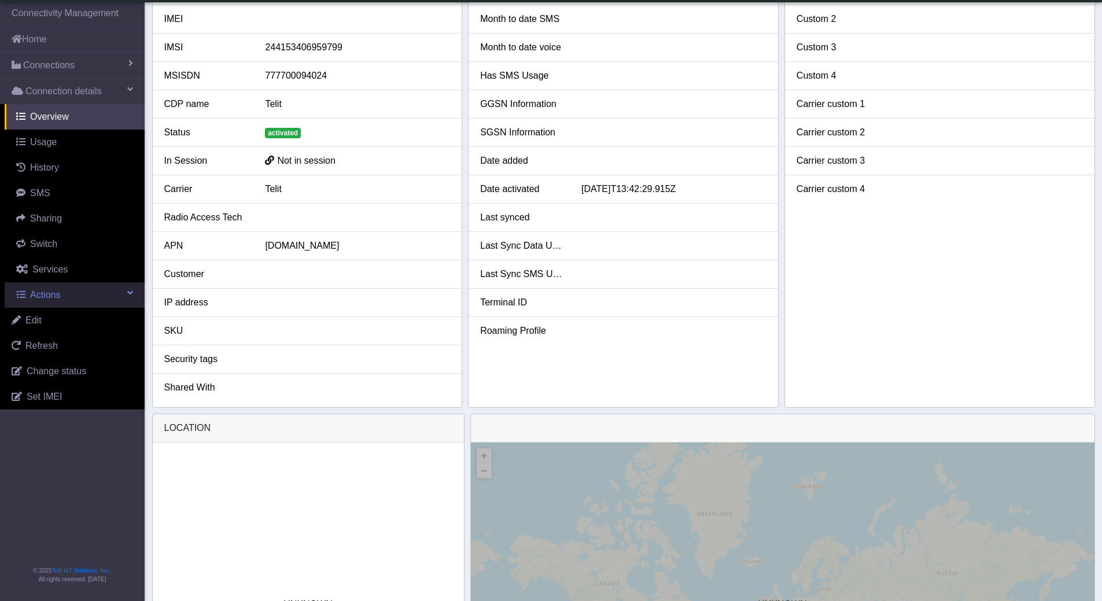
click at [45, 300] on span "Actions" at bounding box center [45, 295] width 30 height 10
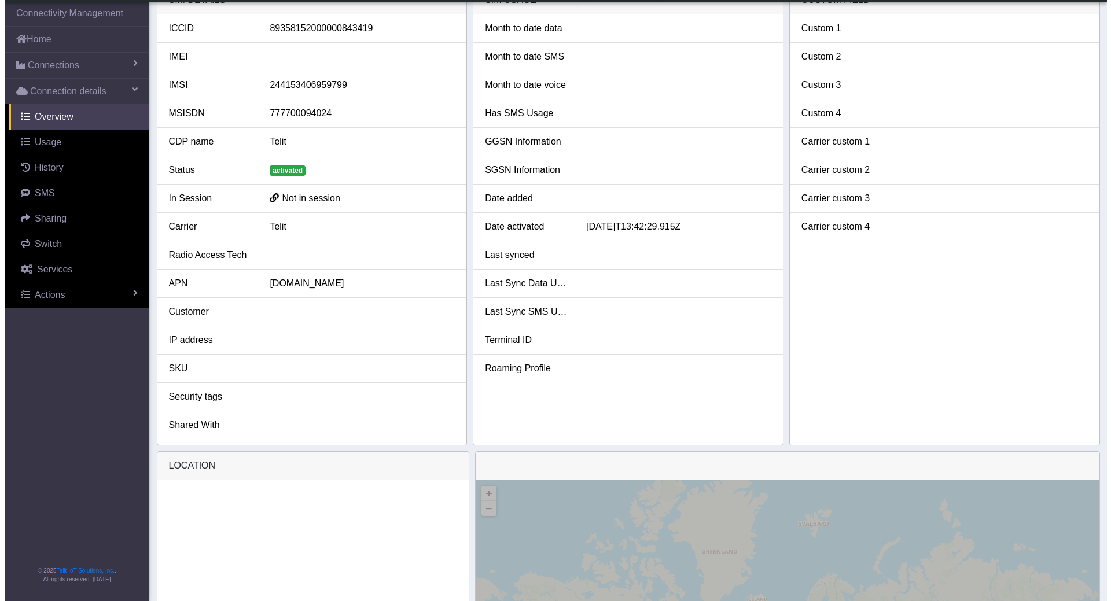
scroll to position [0, 0]
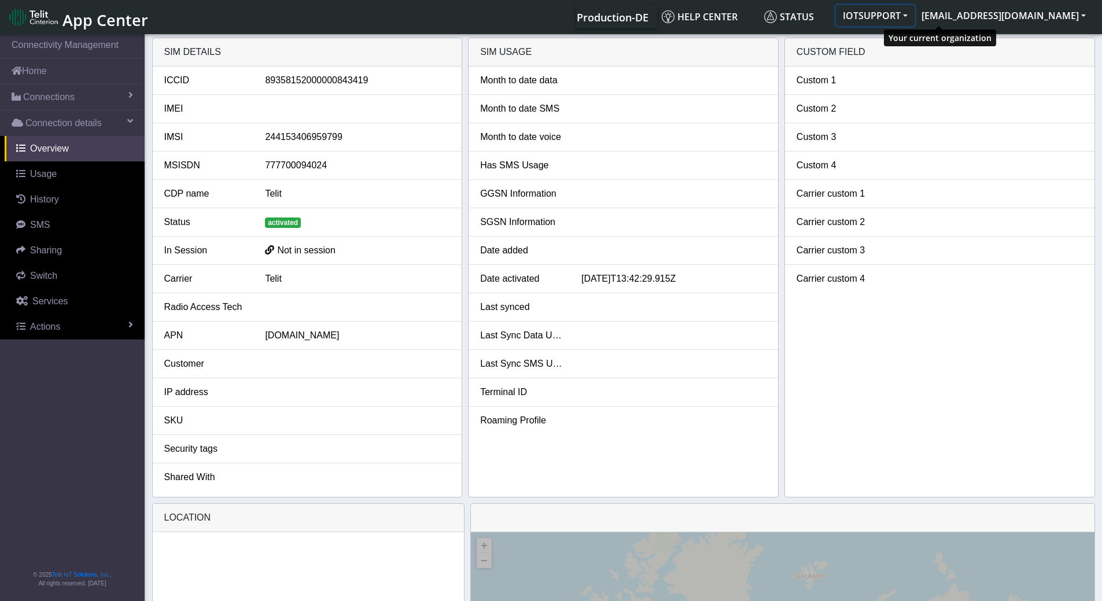
click at [915, 15] on button "IOTSUPPORT" at bounding box center [875, 15] width 79 height 21
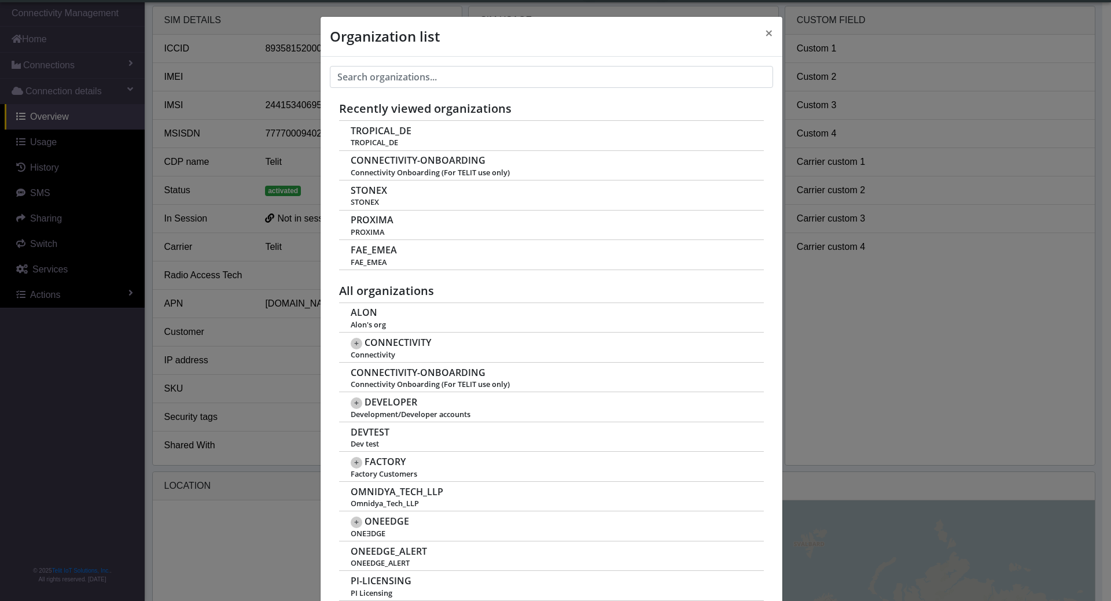
scroll to position [4, 0]
click at [765, 35] on span "×" at bounding box center [769, 32] width 8 height 19
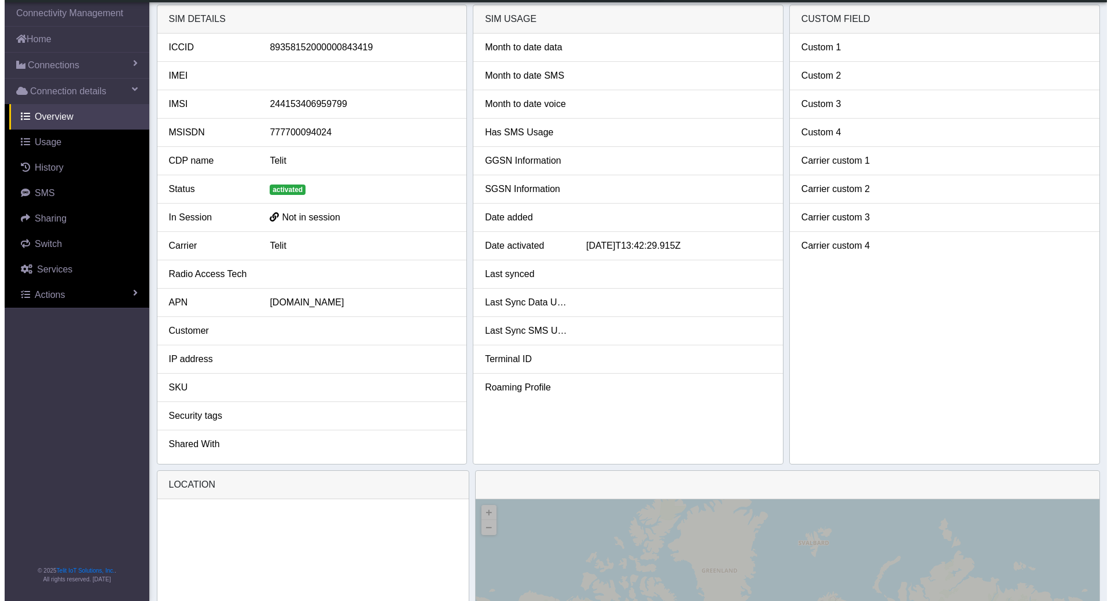
scroll to position [0, 0]
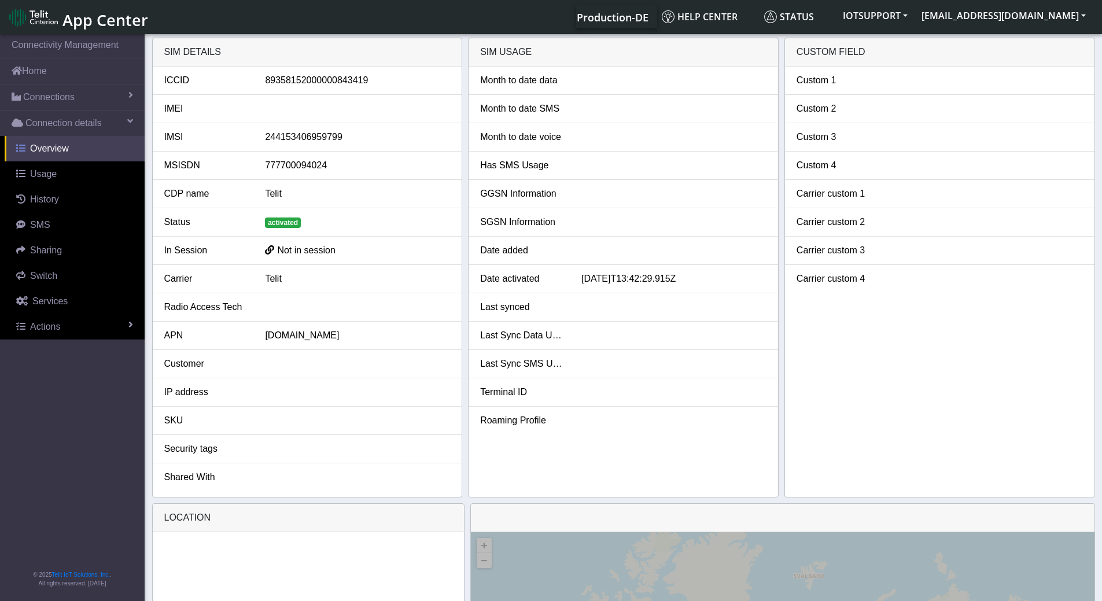
click at [46, 150] on span "Overview" at bounding box center [49, 148] width 39 height 10
click at [128, 120] on link "Connection details" at bounding box center [72, 123] width 145 height 25
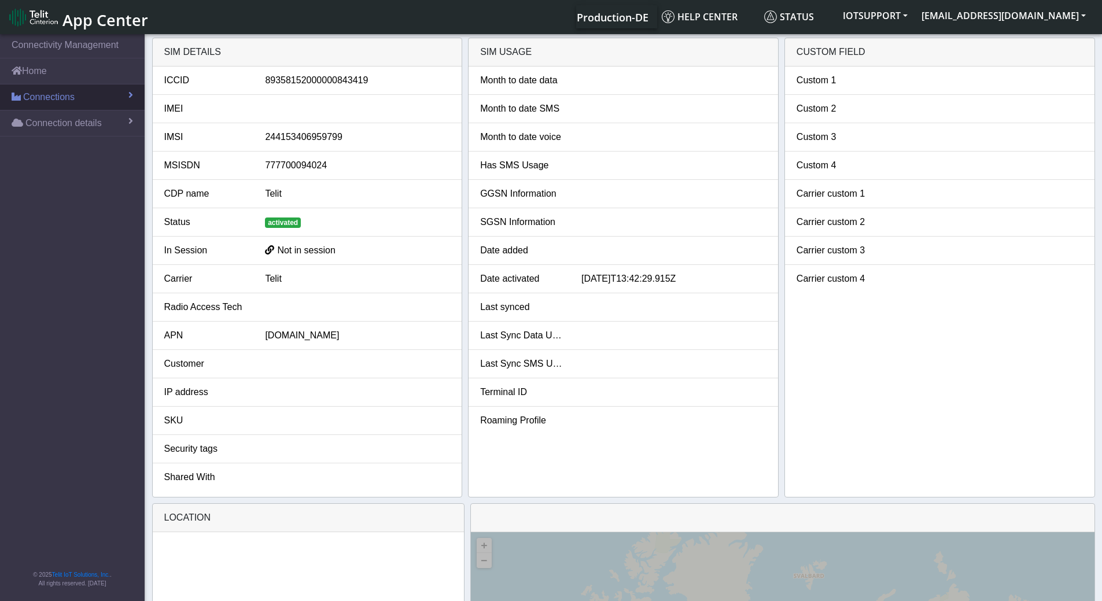
click at [56, 96] on span "Connections" at bounding box center [48, 97] width 51 height 14
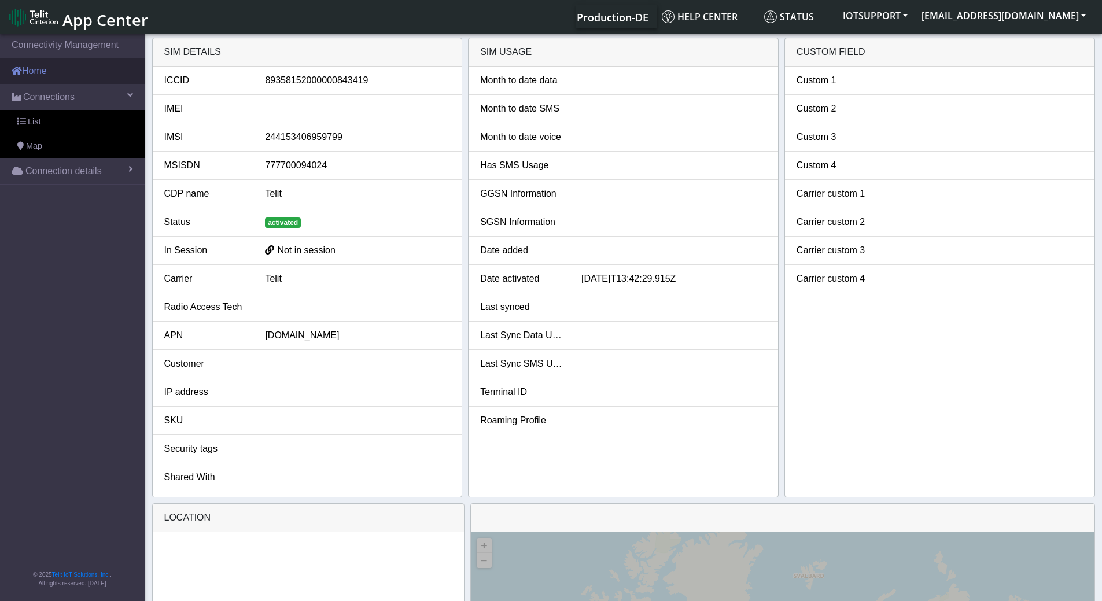
click at [39, 75] on link "Home" at bounding box center [72, 70] width 145 height 25
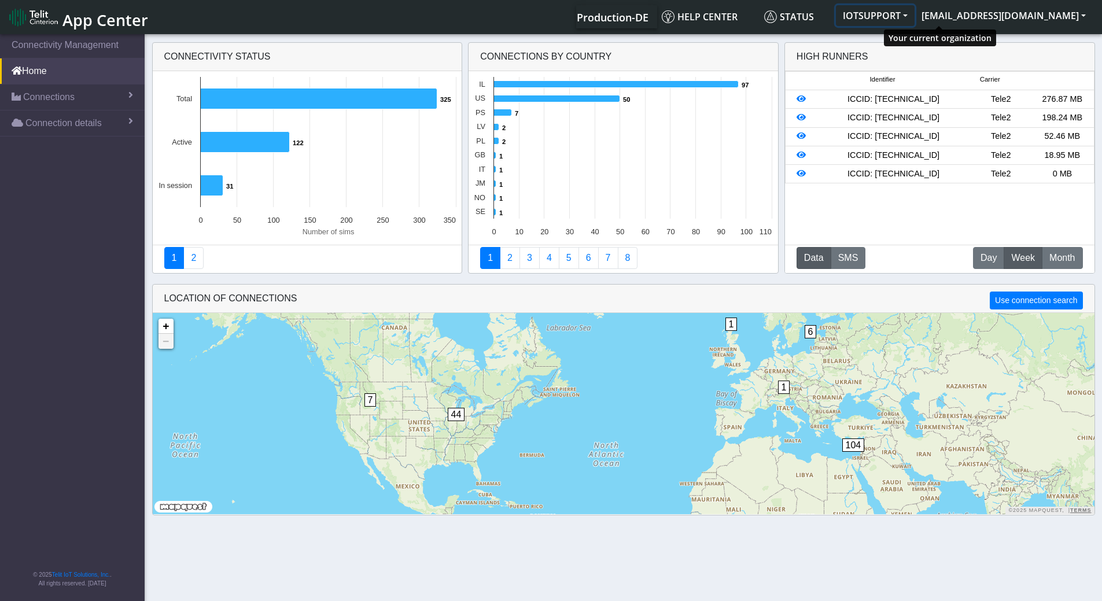
click at [915, 15] on button "IOTSUPPORT" at bounding box center [875, 15] width 79 height 21
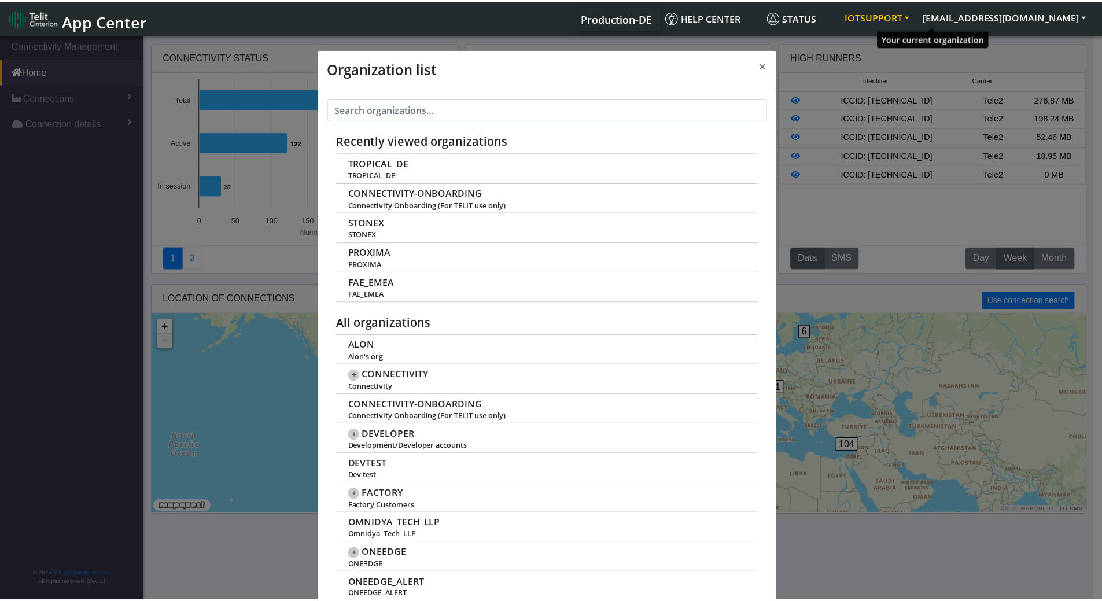
scroll to position [4, 0]
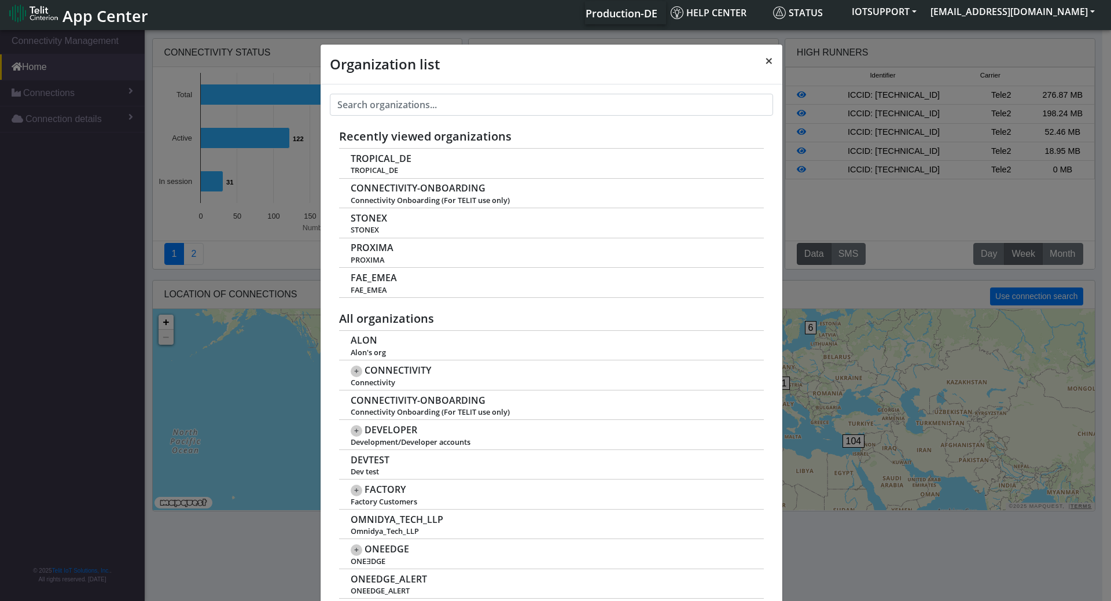
click at [765, 61] on span "×" at bounding box center [769, 60] width 8 height 19
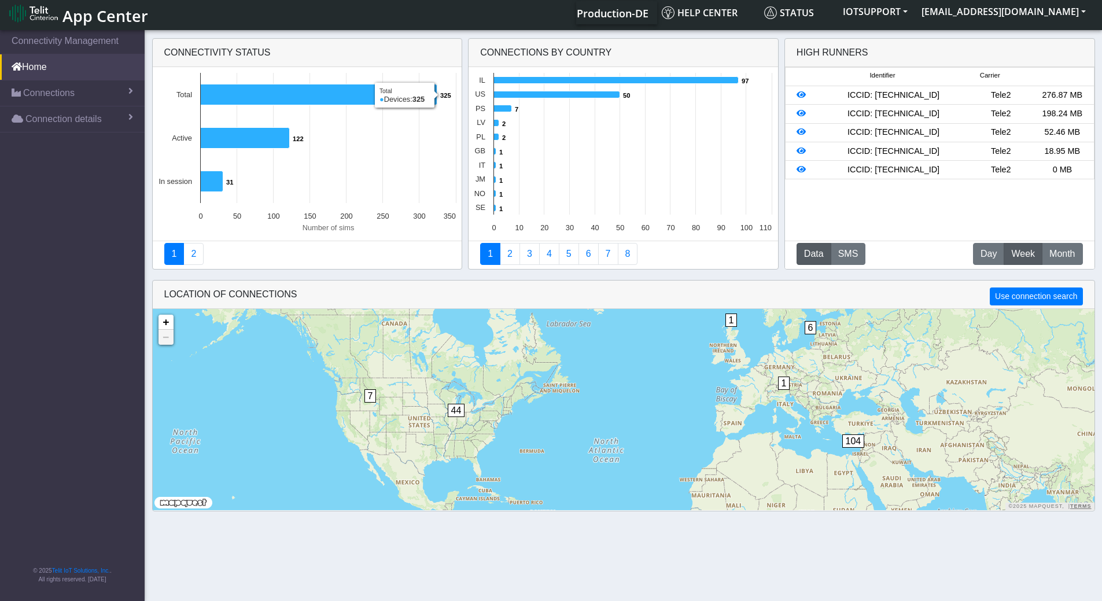
click at [75, 20] on span "App Center" at bounding box center [105, 15] width 86 height 21
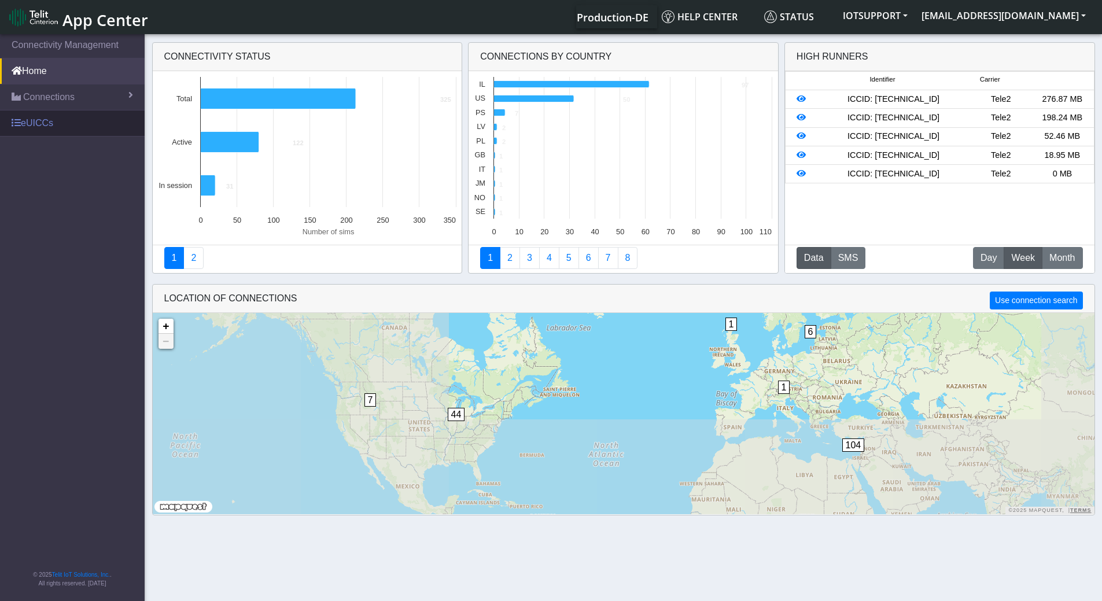
click at [43, 123] on link "eUICCs" at bounding box center [72, 123] width 145 height 25
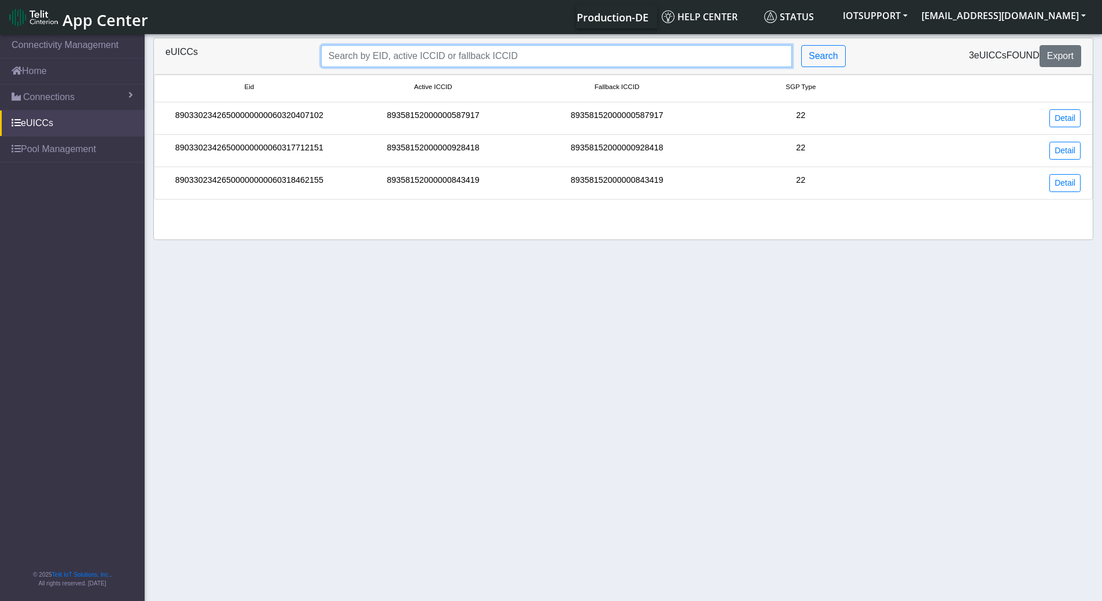
click at [466, 58] on input "Search..." at bounding box center [556, 56] width 471 height 22
paste input "89358152000000843419"
type input "89358152000000843419"
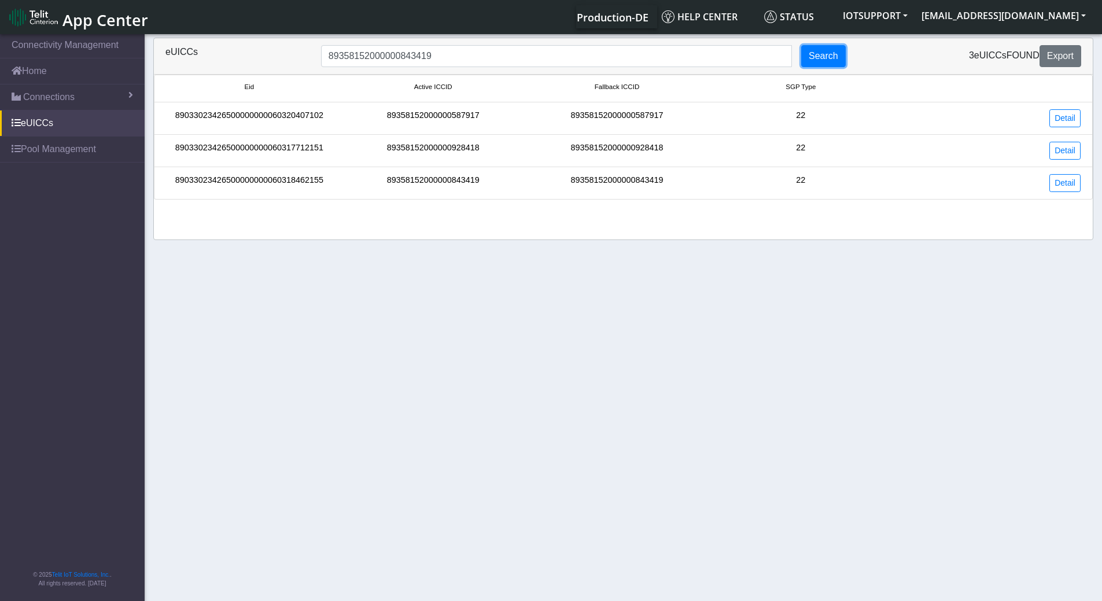
click at [830, 57] on button "Search" at bounding box center [823, 56] width 45 height 22
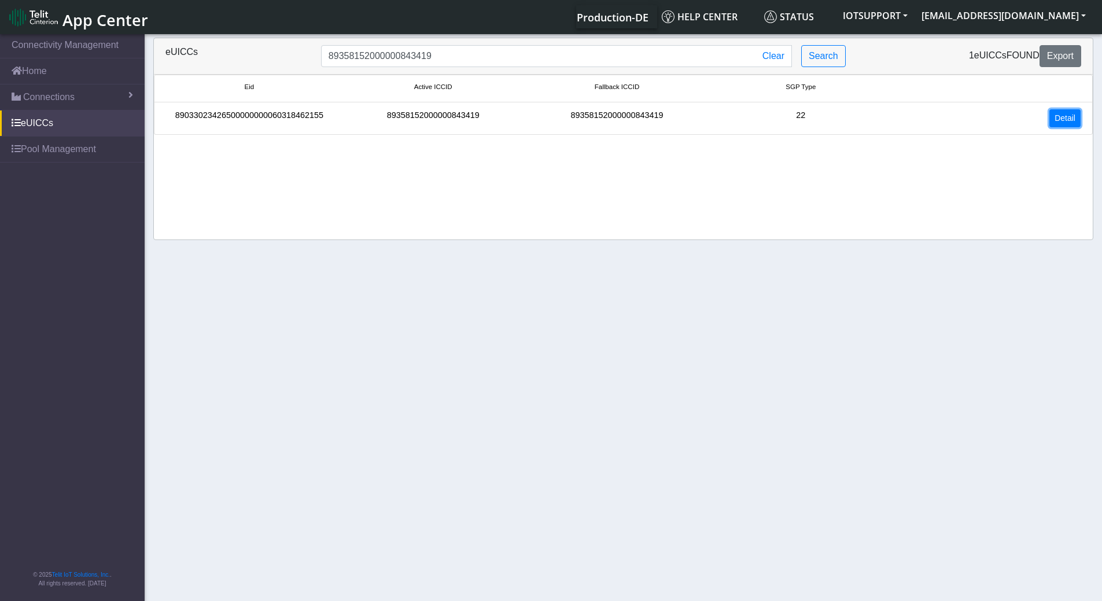
drag, startPoint x: 1072, startPoint y: 117, endPoint x: 1062, endPoint y: 117, distance: 9.3
click at [1071, 117] on link "Detail" at bounding box center [1065, 118] width 31 height 18
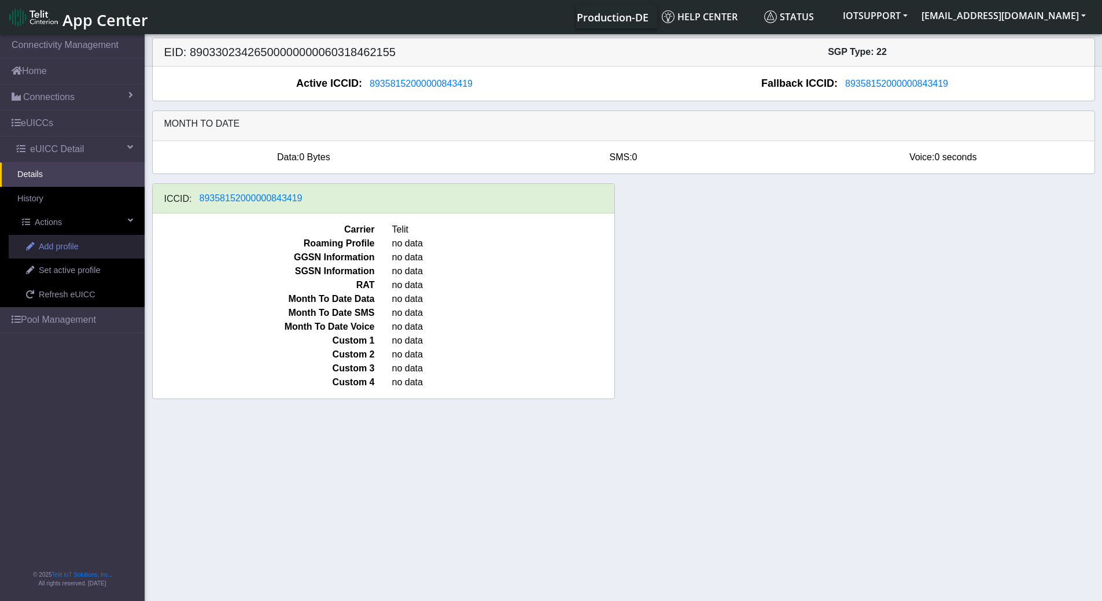
click at [60, 241] on span "Add profile" at bounding box center [59, 247] width 40 height 13
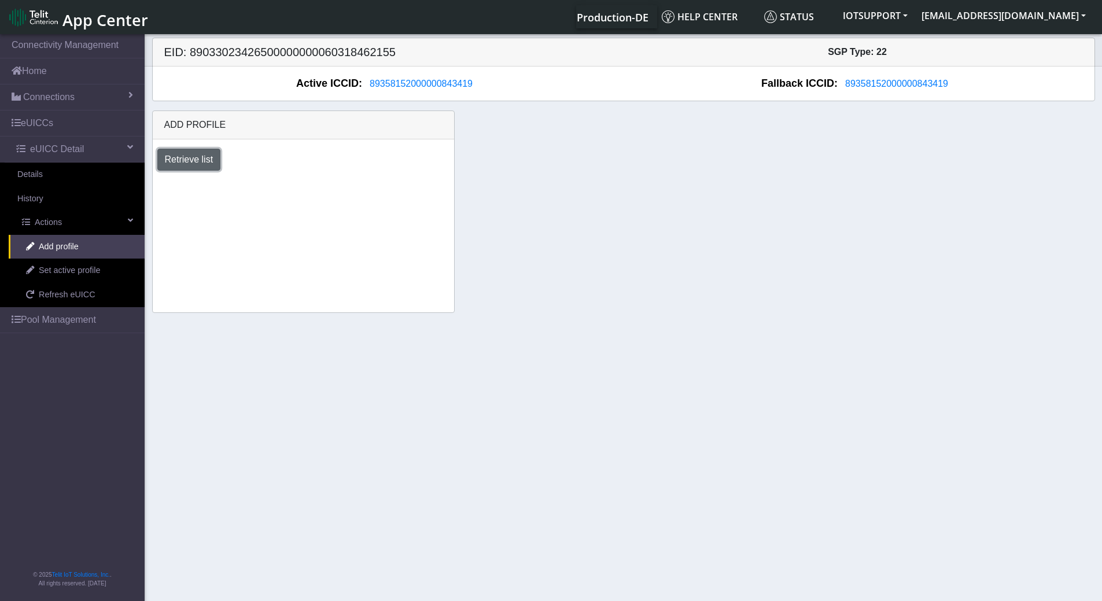
click at [202, 159] on button "Retrieve list" at bounding box center [189, 160] width 64 height 22
click at [314, 190] on select "Select profile to add DNLD_MVNO-nxt17.net-IOTS_T2" at bounding box center [241, 191] width 169 height 22
select select "82c54a76-b969-4025-ade9-554f17a40700"
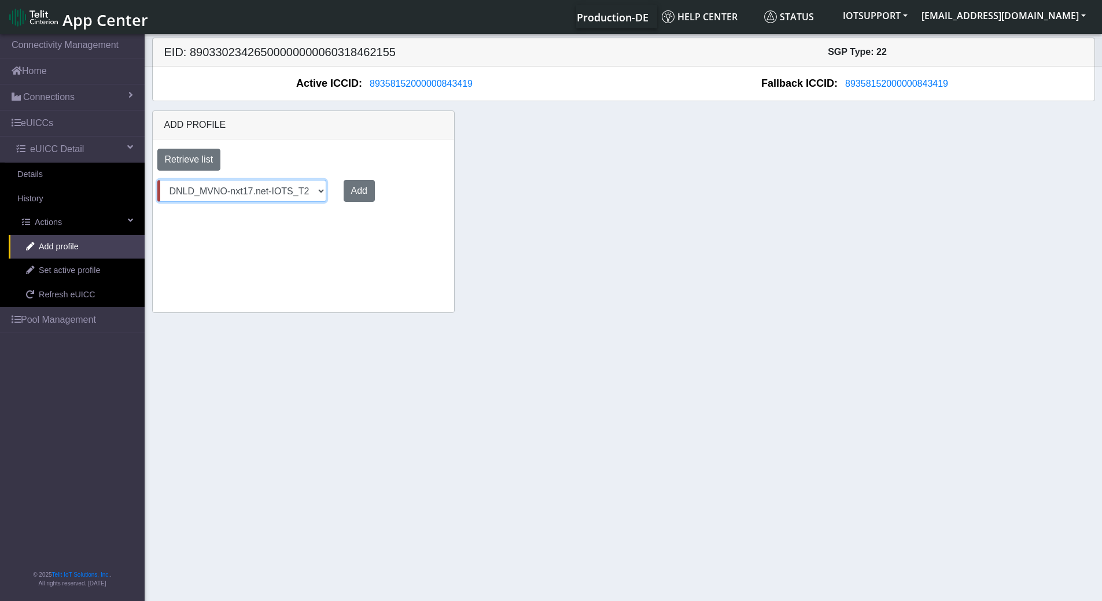
click at [157, 180] on select "Select profile to add DNLD_MVNO-nxt17.net-IOTS_T2" at bounding box center [241, 191] width 169 height 22
click at [343, 180] on button "Add" at bounding box center [356, 191] width 31 height 22
